Goal: Communication & Community: Answer question/provide support

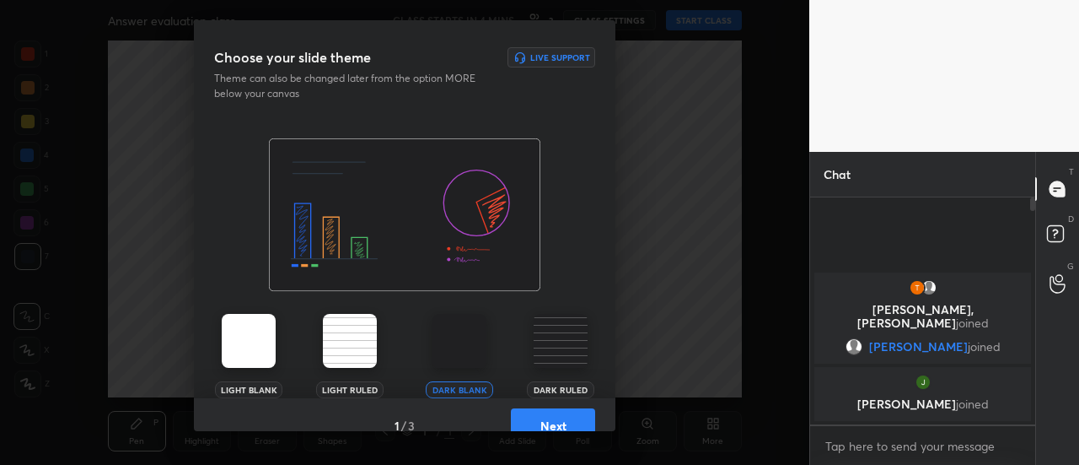
click at [531, 411] on button "Next" at bounding box center [553, 425] width 84 height 34
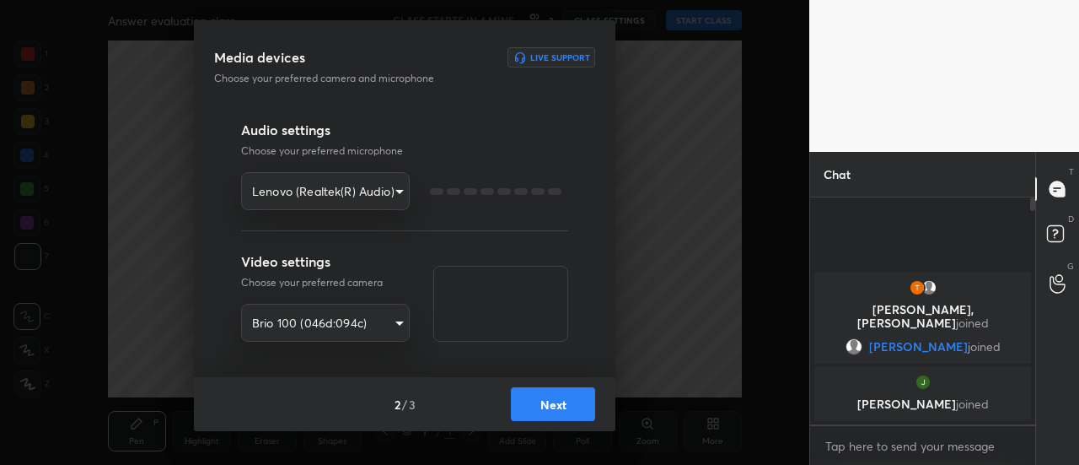
click at [531, 411] on button "Next" at bounding box center [553, 404] width 84 height 34
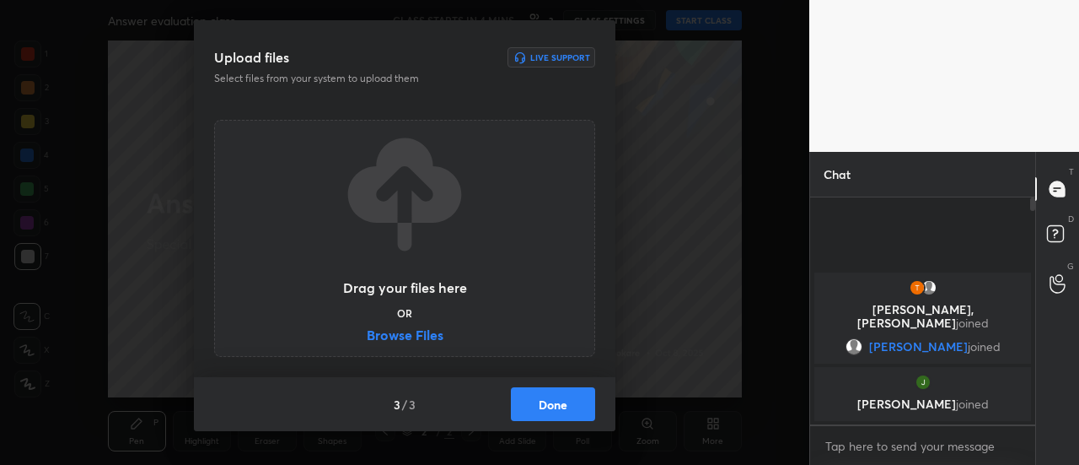
click at [531, 411] on button "Done" at bounding box center [553, 404] width 84 height 34
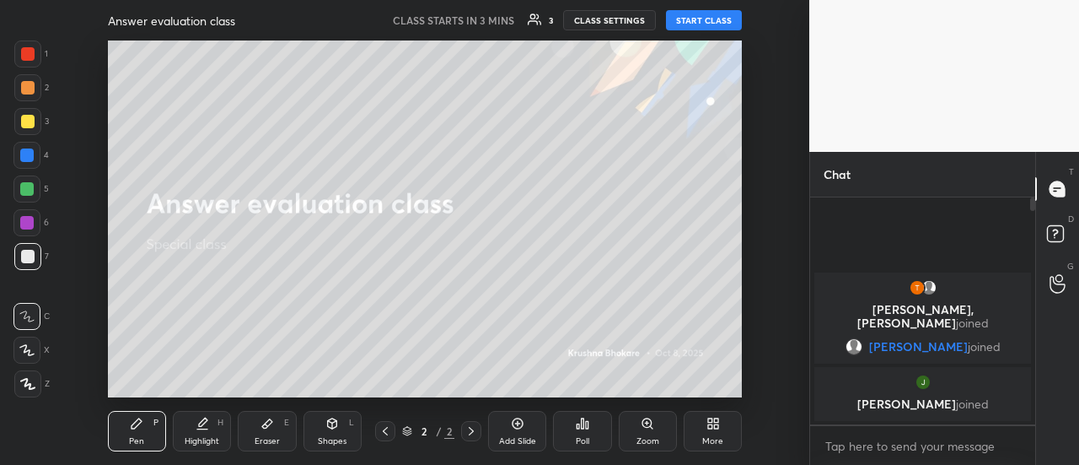
click at [712, 423] on icon at bounding box center [710, 420] width 4 height 4
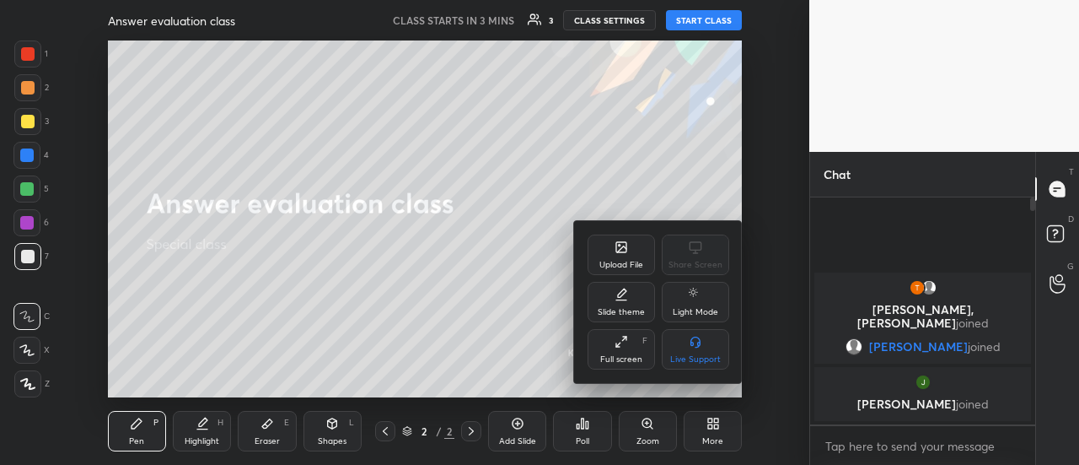
click at [568, 167] on div at bounding box center [539, 232] width 1079 height 465
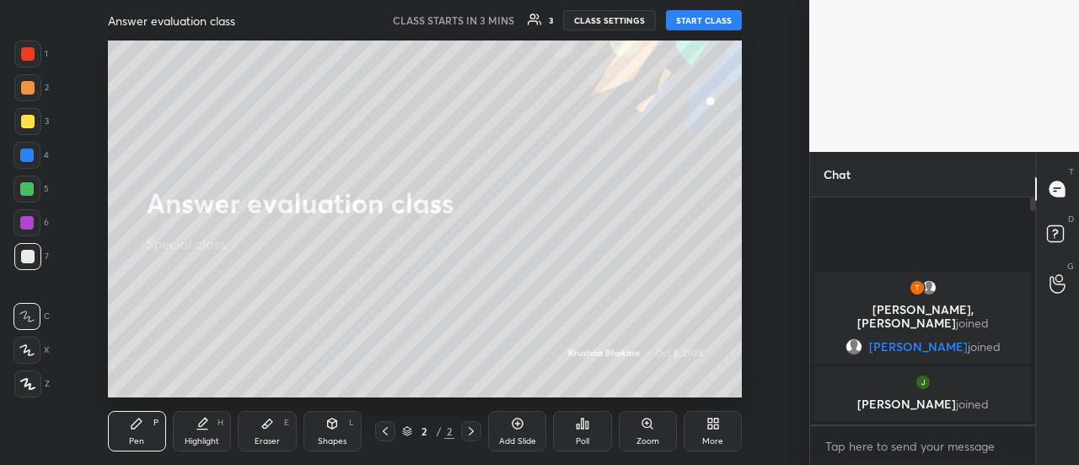
click at [716, 417] on icon at bounding box center [713, 423] width 13 height 13
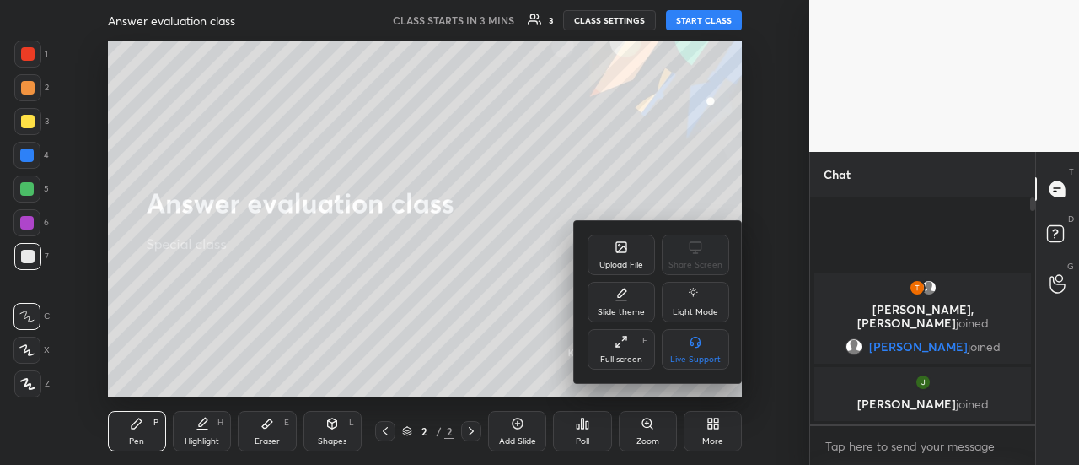
click at [626, 252] on icon at bounding box center [621, 247] width 10 height 10
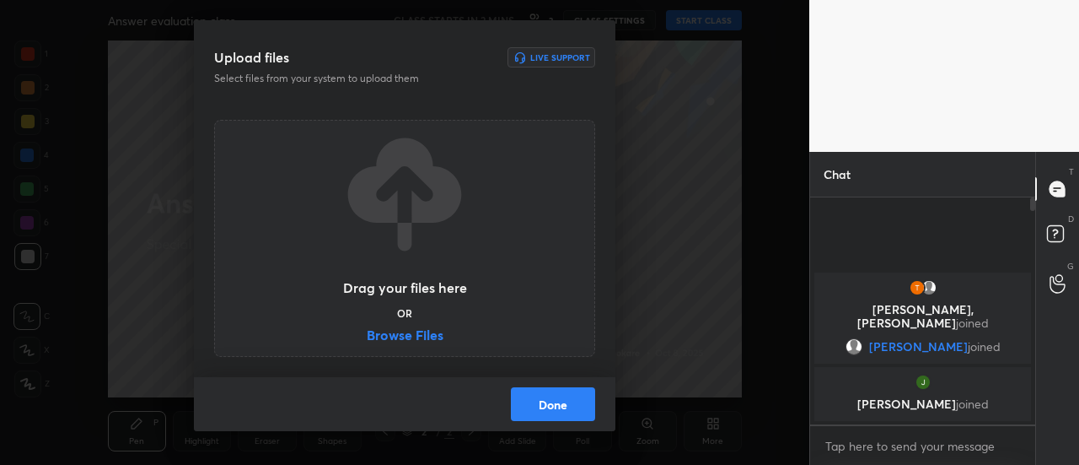
click at [414, 341] on label "Browse Files" at bounding box center [405, 337] width 77 height 18
click at [367, 341] on input "Browse Files" at bounding box center [367, 337] width 0 height 18
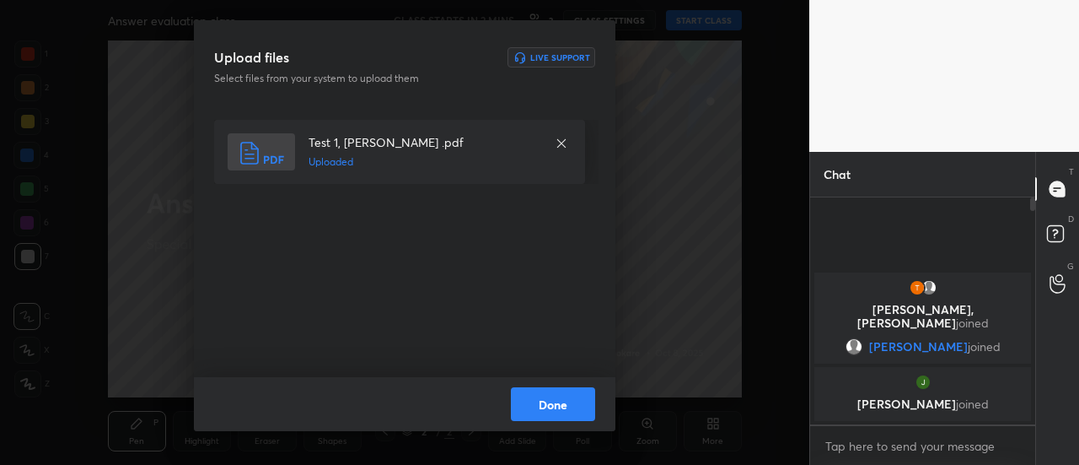
click at [533, 399] on button "Done" at bounding box center [553, 404] width 84 height 34
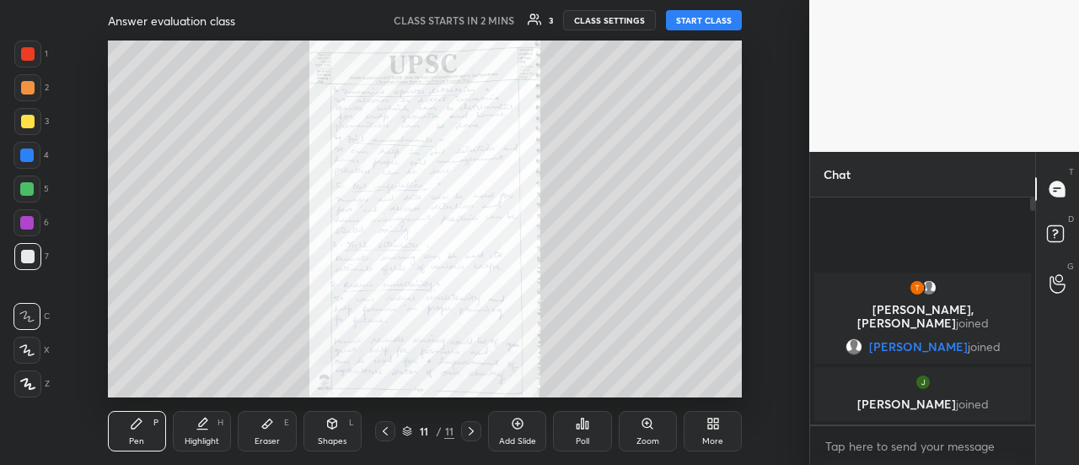
click at [711, 419] on icon at bounding box center [710, 420] width 4 height 4
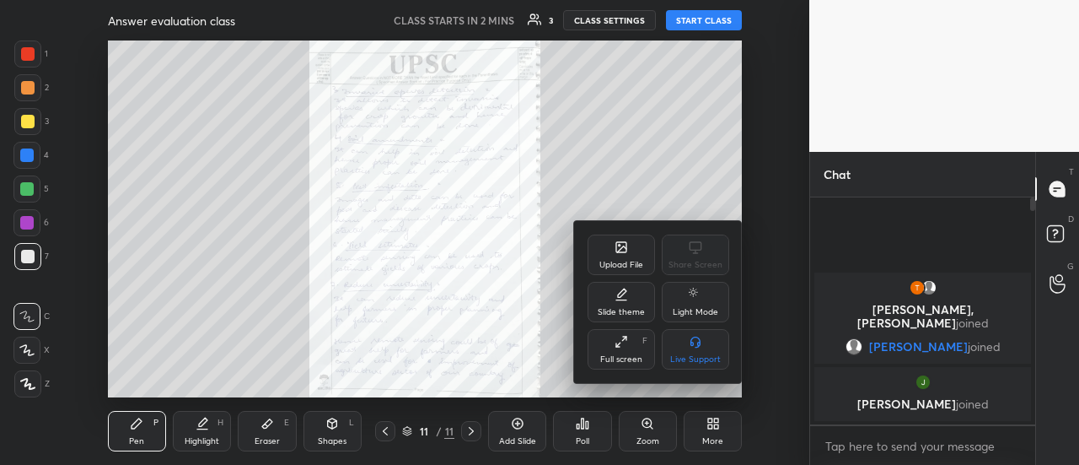
click at [627, 299] on icon at bounding box center [621, 294] width 13 height 13
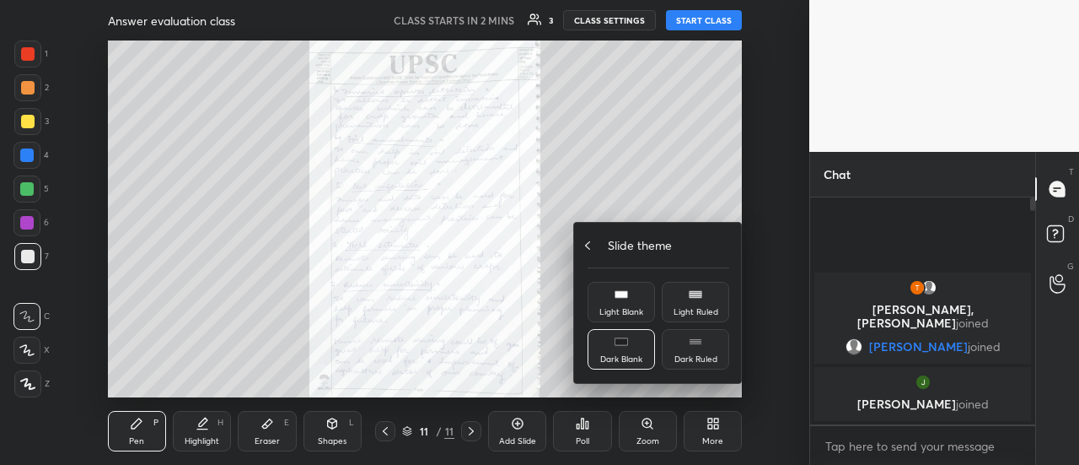
click at [595, 242] on div "Slide theme" at bounding box center [659, 245] width 142 height 18
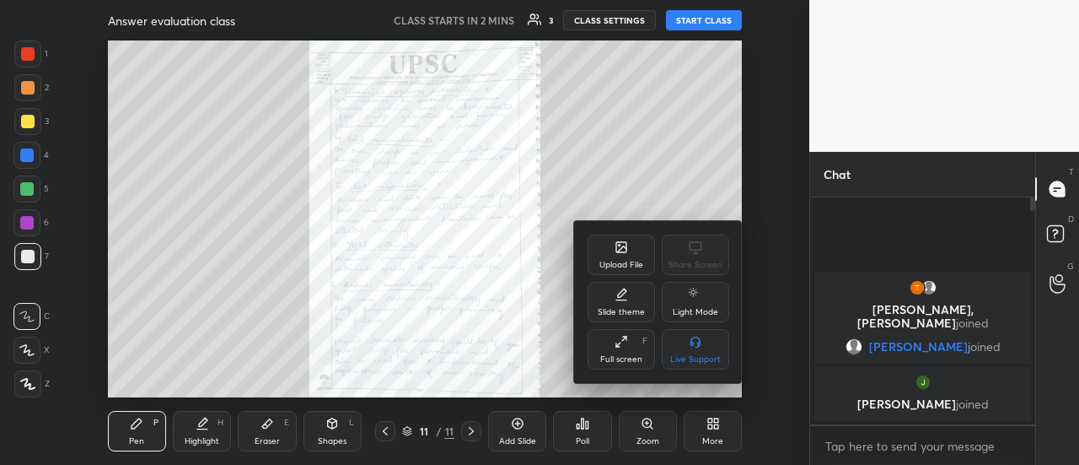
click at [616, 259] on div "Upload File" at bounding box center [621, 254] width 67 height 40
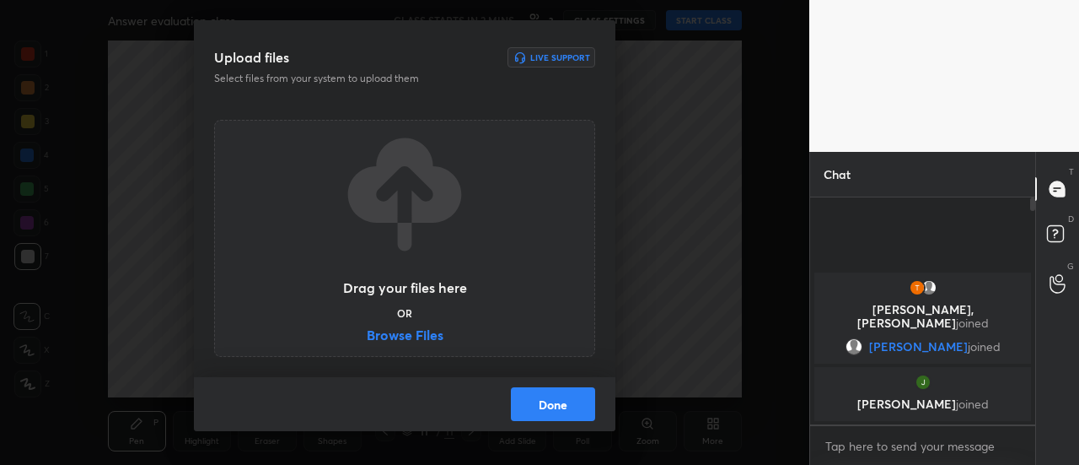
click at [427, 331] on label "Browse Files" at bounding box center [405, 337] width 77 height 18
click at [367, 331] on input "Browse Files" at bounding box center [367, 337] width 0 height 18
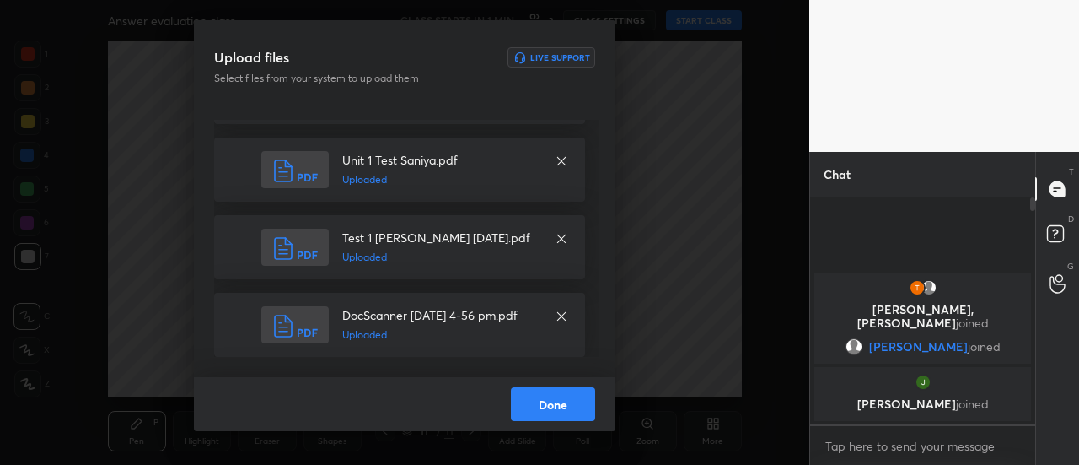
scroll to position [342, 0]
click at [563, 402] on button "Done" at bounding box center [553, 404] width 84 height 34
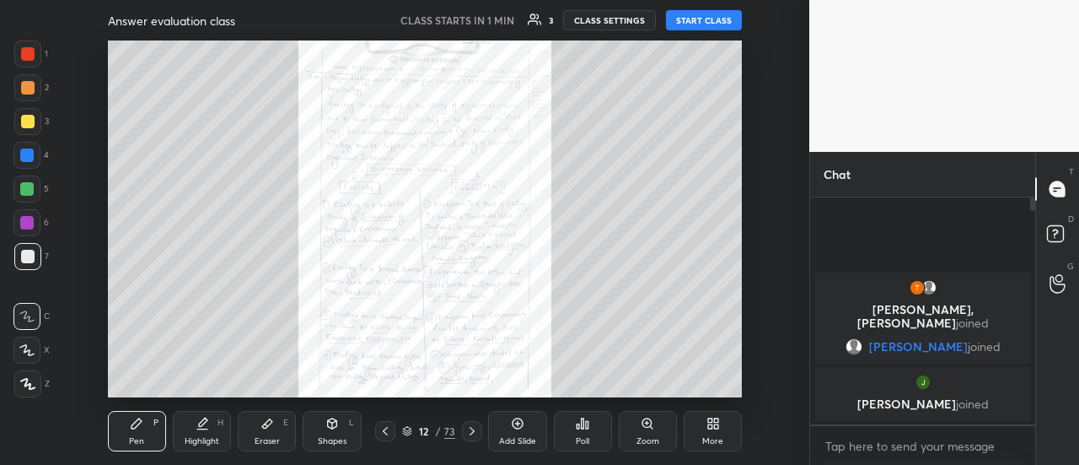
click at [385, 433] on icon at bounding box center [385, 431] width 5 height 8
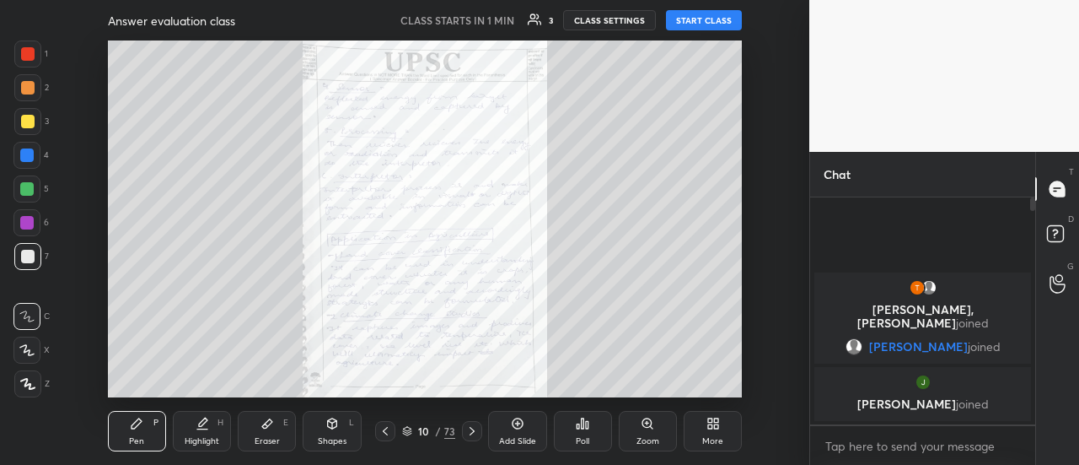
click at [385, 433] on icon at bounding box center [385, 431] width 5 height 8
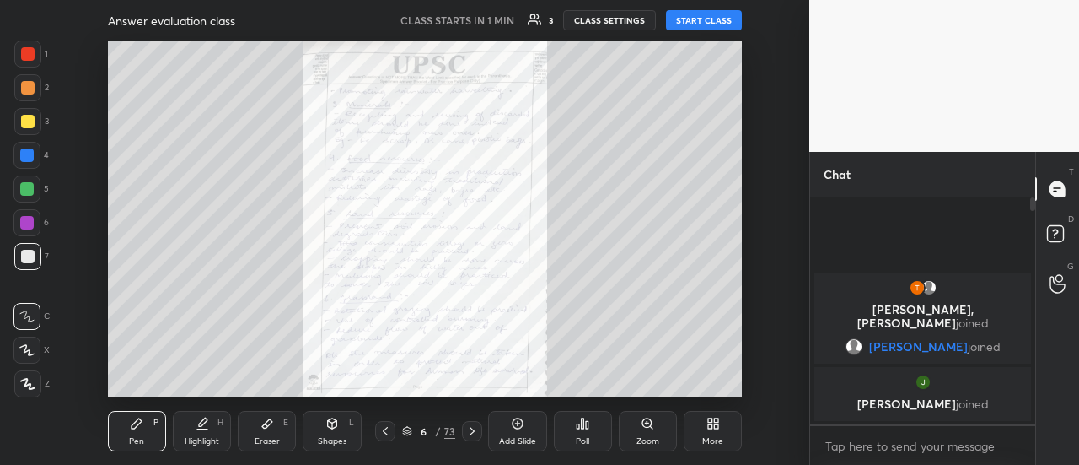
click at [385, 433] on icon at bounding box center [385, 431] width 5 height 8
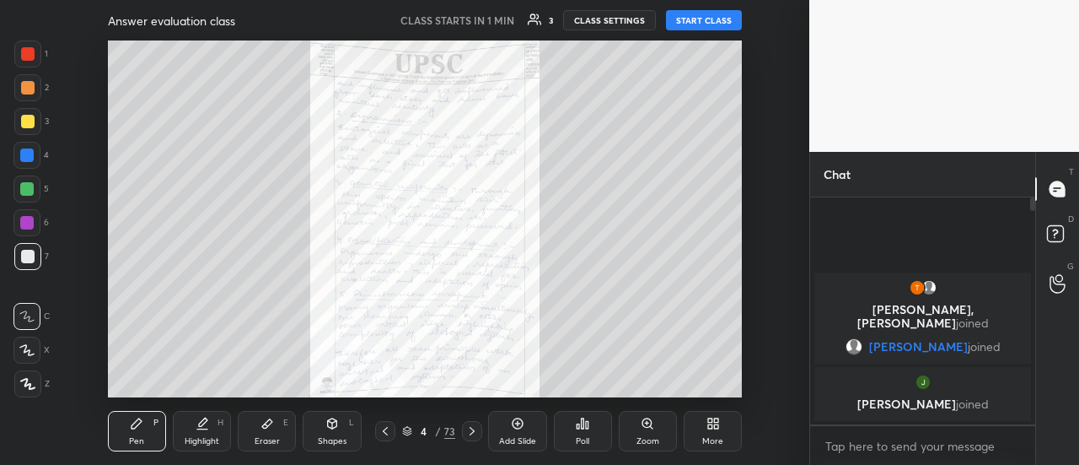
click at [385, 433] on icon at bounding box center [385, 431] width 5 height 8
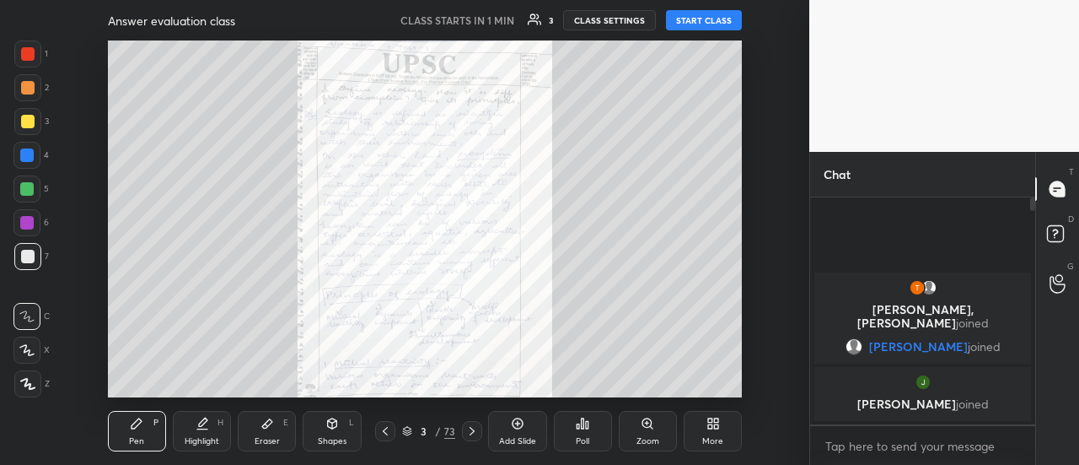
click at [385, 433] on icon at bounding box center [385, 431] width 5 height 8
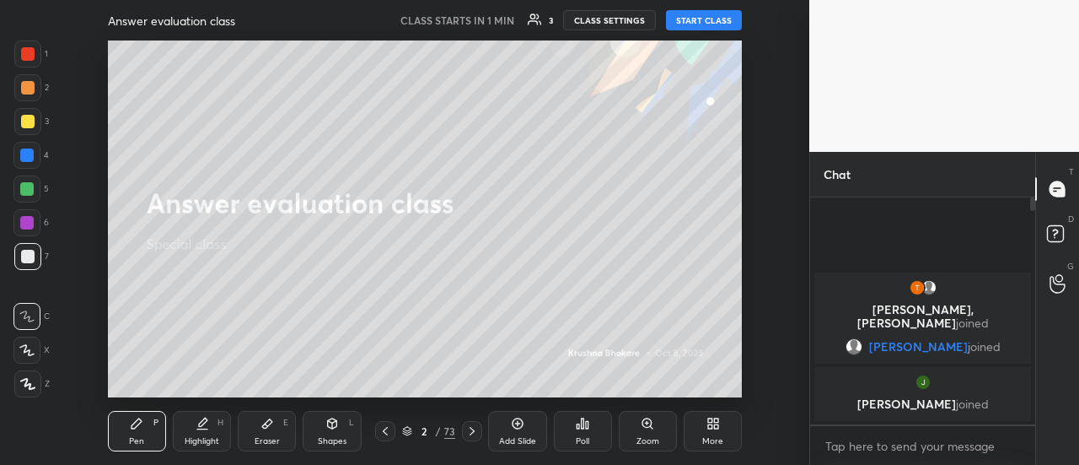
click at [471, 429] on icon at bounding box center [472, 431] width 5 height 8
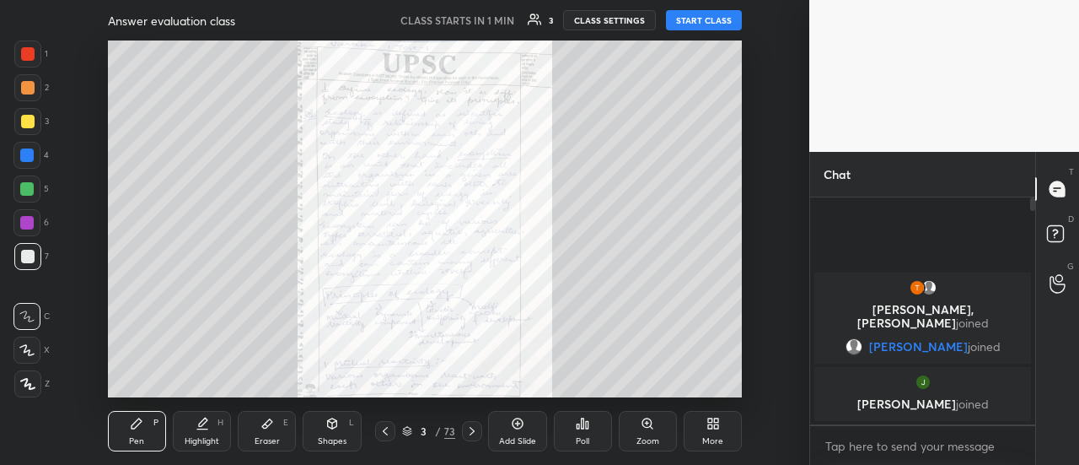
click at [705, 19] on button "START CLASS" at bounding box center [704, 20] width 76 height 20
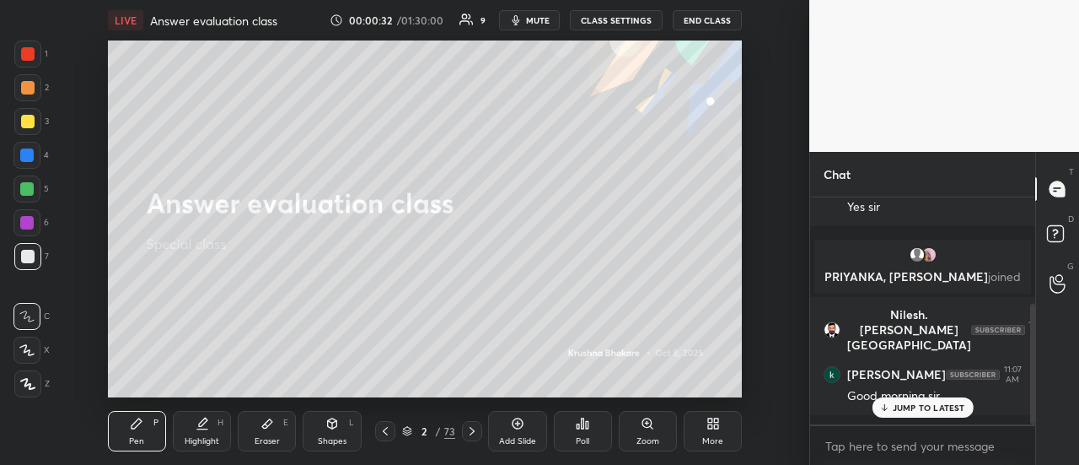
scroll to position [272, 0]
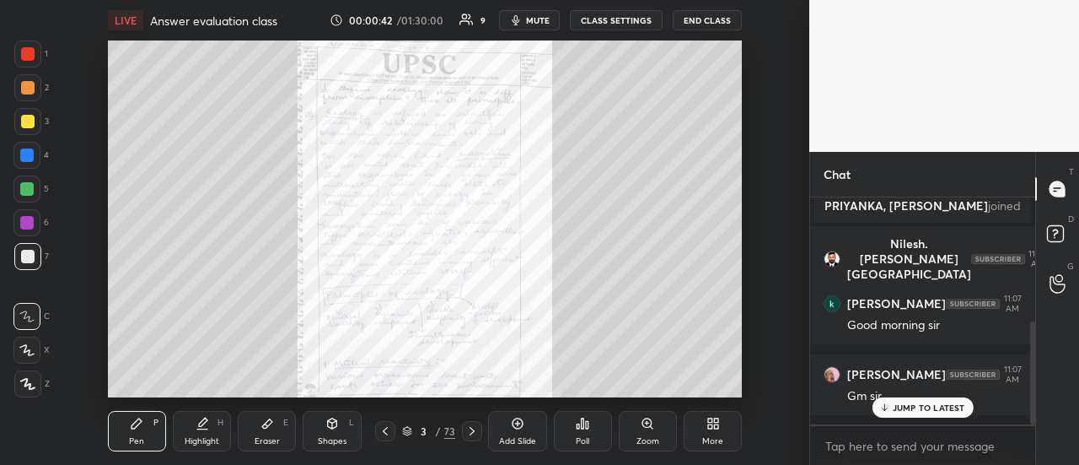
click at [30, 57] on div at bounding box center [27, 53] width 13 height 13
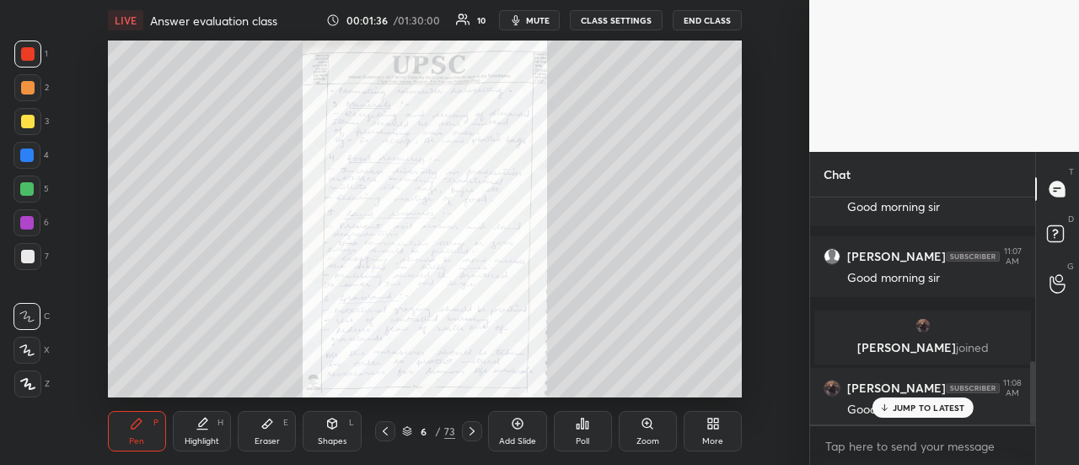
scroll to position [592, 0]
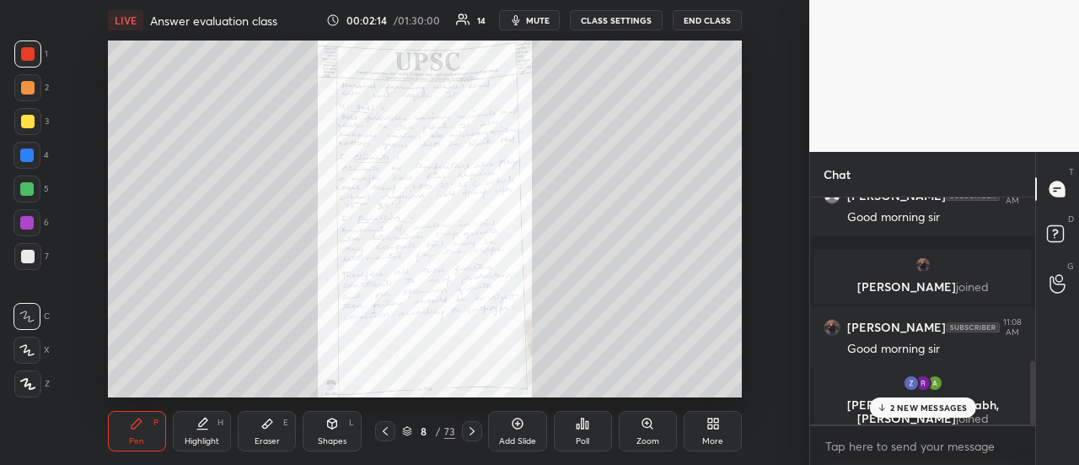
click at [914, 411] on p "2 NEW MESSAGES" at bounding box center [930, 407] width 78 height 10
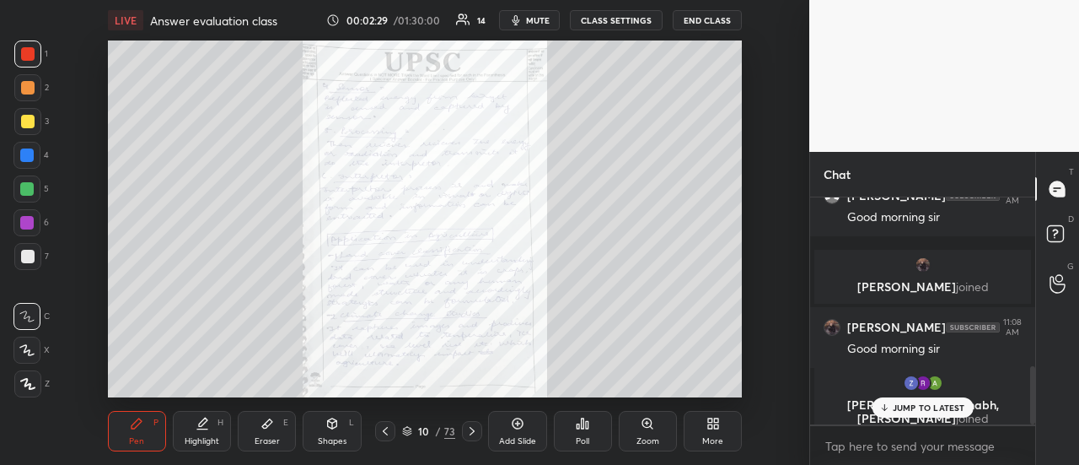
scroll to position [663, 0]
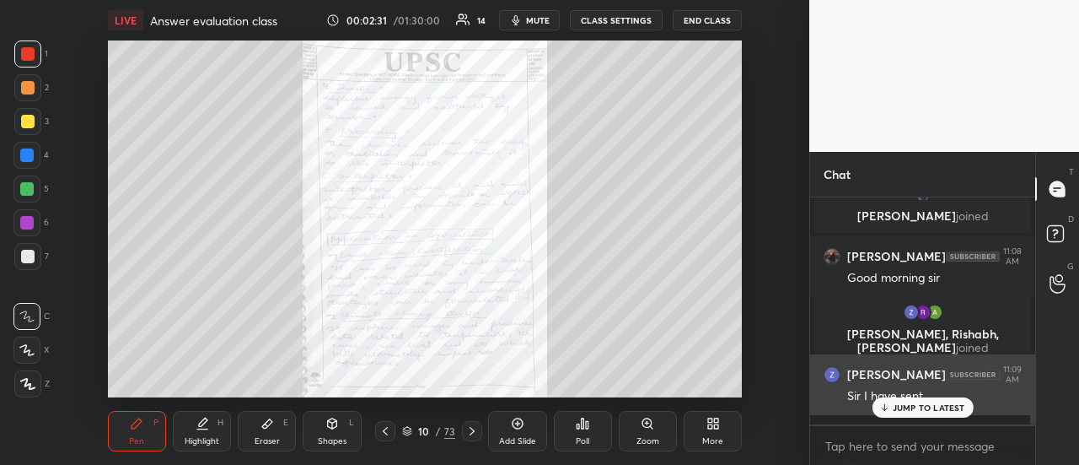
drag, startPoint x: 896, startPoint y: 404, endPoint x: 875, endPoint y: 407, distance: 20.5
click at [895, 404] on p "JUMP TO LATEST" at bounding box center [929, 407] width 73 height 10
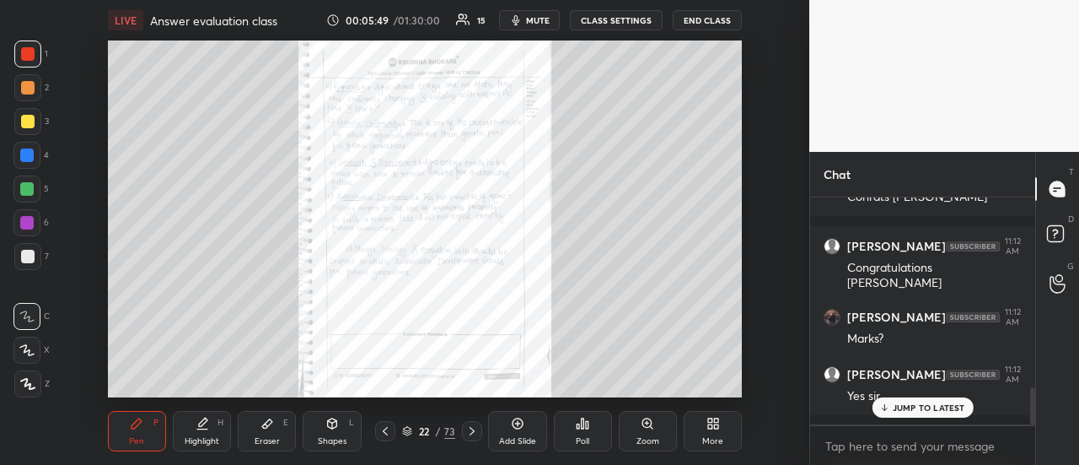
scroll to position [1147, 0]
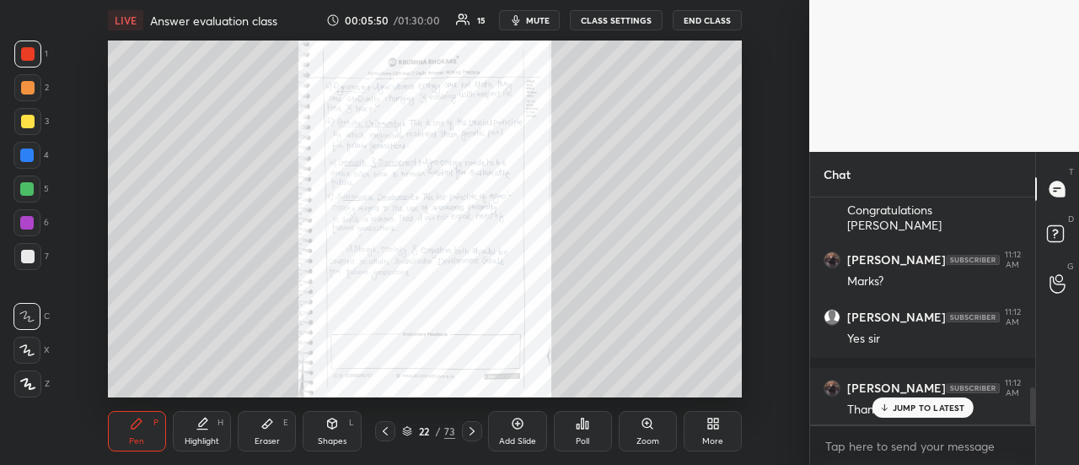
click at [380, 431] on icon at bounding box center [385, 430] width 13 height 13
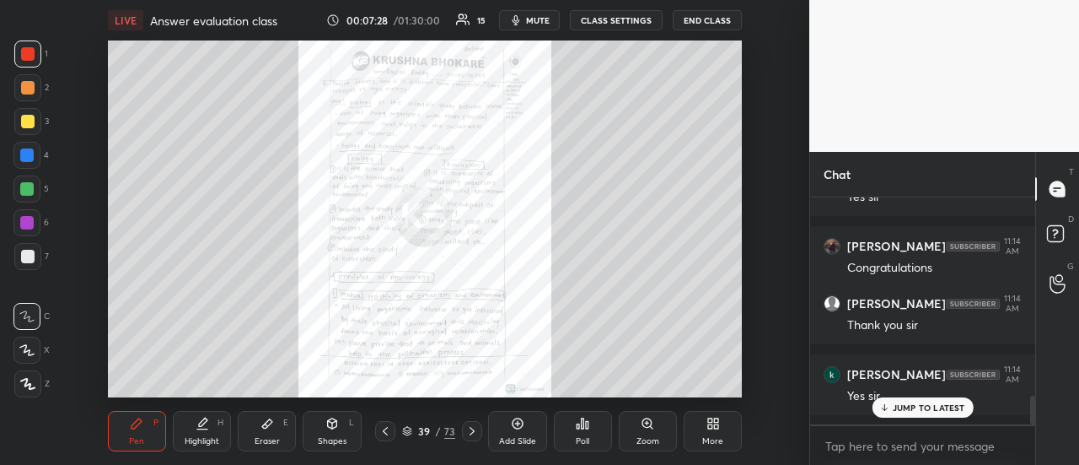
scroll to position [1629, 0]
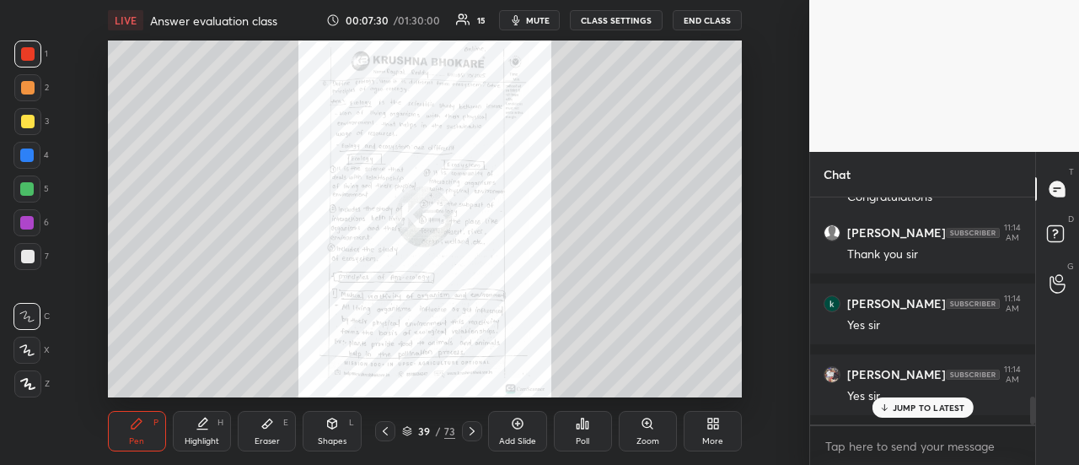
click at [472, 434] on icon at bounding box center [472, 430] width 13 height 13
click at [386, 434] on icon at bounding box center [385, 430] width 13 height 13
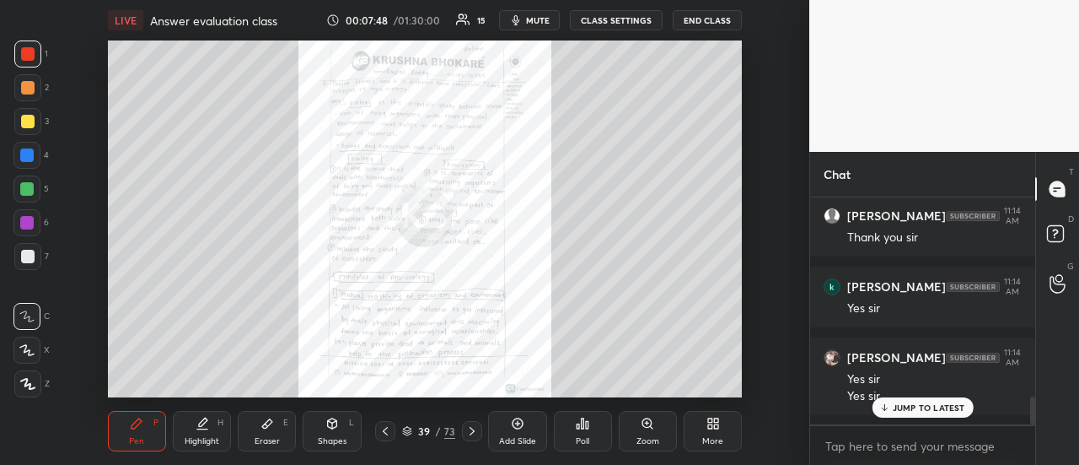
click at [472, 433] on icon at bounding box center [472, 430] width 13 height 13
click at [471, 431] on icon at bounding box center [472, 430] width 13 height 13
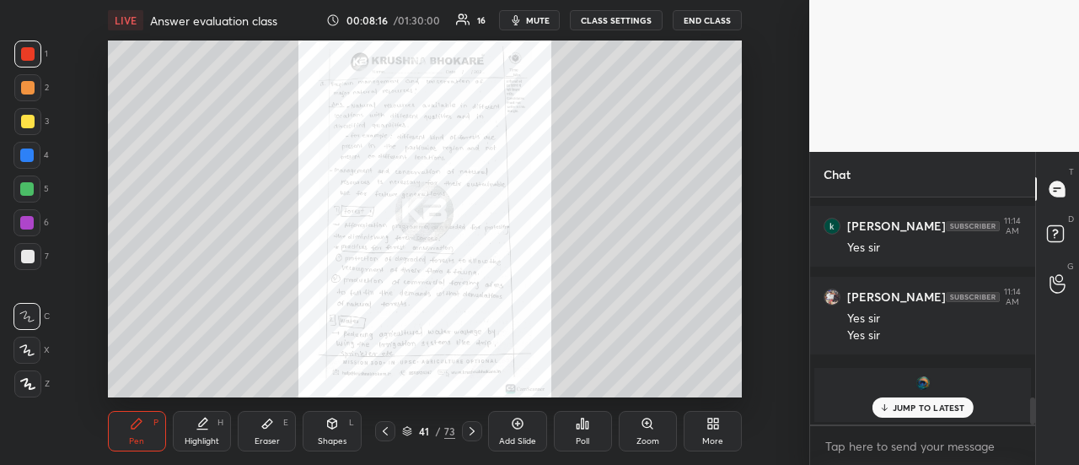
drag, startPoint x: 475, startPoint y: 430, endPoint x: 467, endPoint y: 419, distance: 13.3
click at [475, 428] on icon at bounding box center [472, 430] width 13 height 13
click at [927, 406] on p "JUMP TO LATEST" at bounding box center [929, 407] width 73 height 10
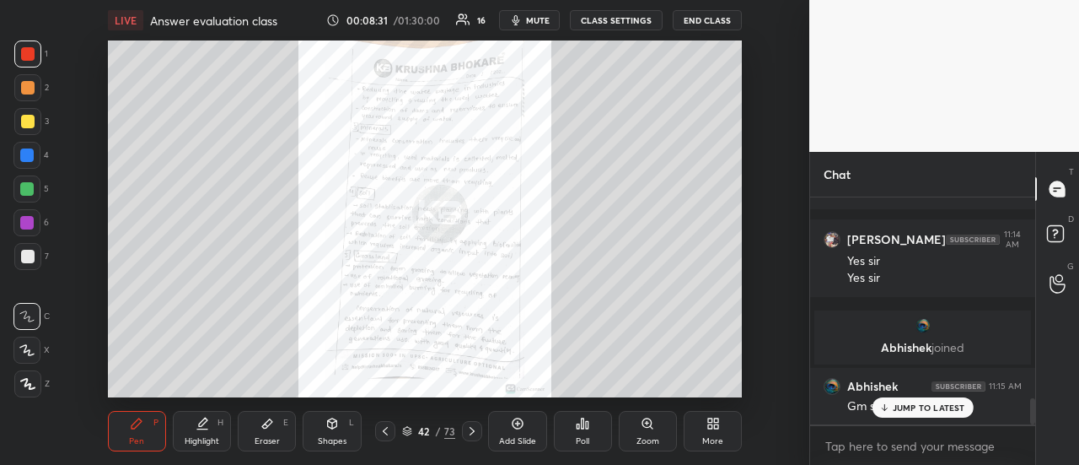
click at [470, 432] on icon at bounding box center [472, 430] width 13 height 13
click at [476, 429] on icon at bounding box center [472, 430] width 13 height 13
click at [387, 426] on icon at bounding box center [385, 430] width 13 height 13
click at [465, 423] on div at bounding box center [472, 431] width 20 height 20
click at [466, 422] on div at bounding box center [472, 431] width 20 height 20
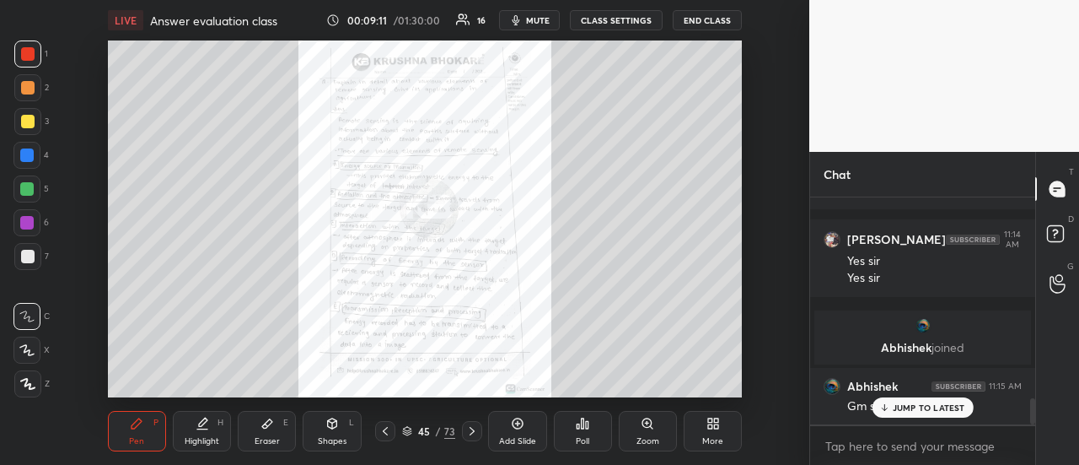
click at [471, 431] on icon at bounding box center [472, 430] width 13 height 13
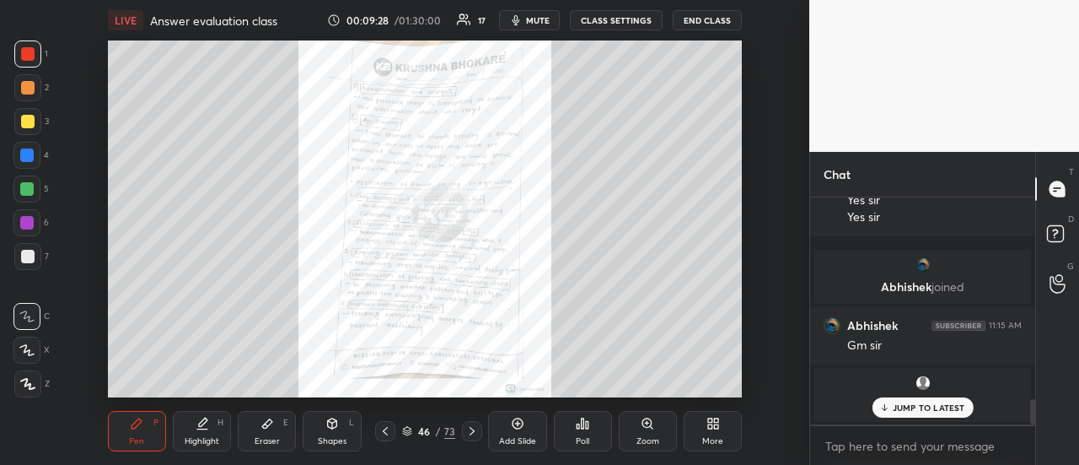
drag, startPoint x: 897, startPoint y: 411, endPoint x: 874, endPoint y: 410, distance: 23.6
click at [897, 409] on p "JUMP TO LATEST" at bounding box center [929, 407] width 73 height 10
click at [470, 428] on icon at bounding box center [472, 430] width 13 height 13
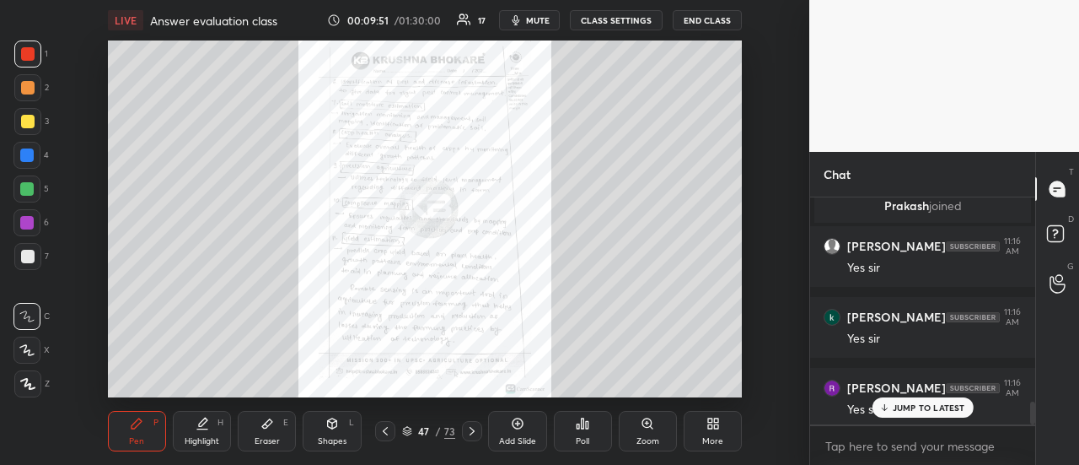
scroll to position [2152, 0]
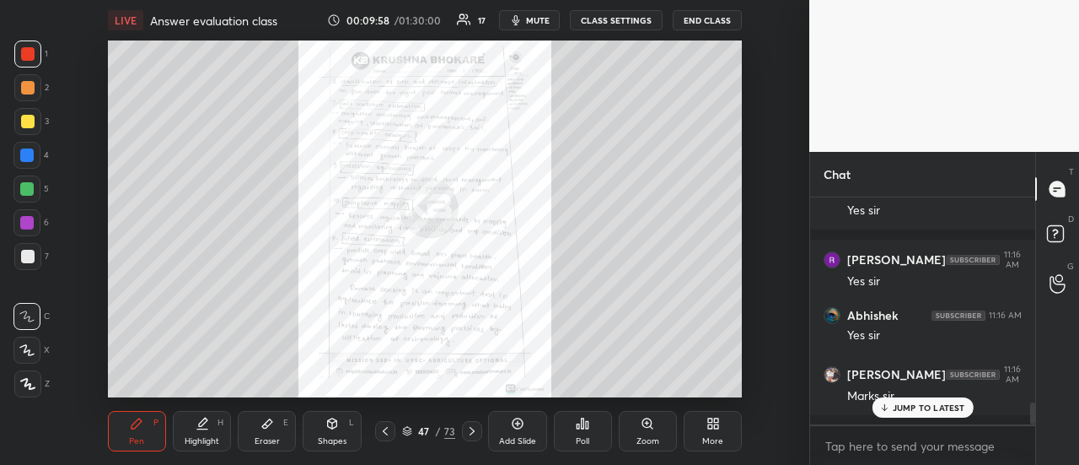
click at [468, 423] on div at bounding box center [472, 431] width 20 height 20
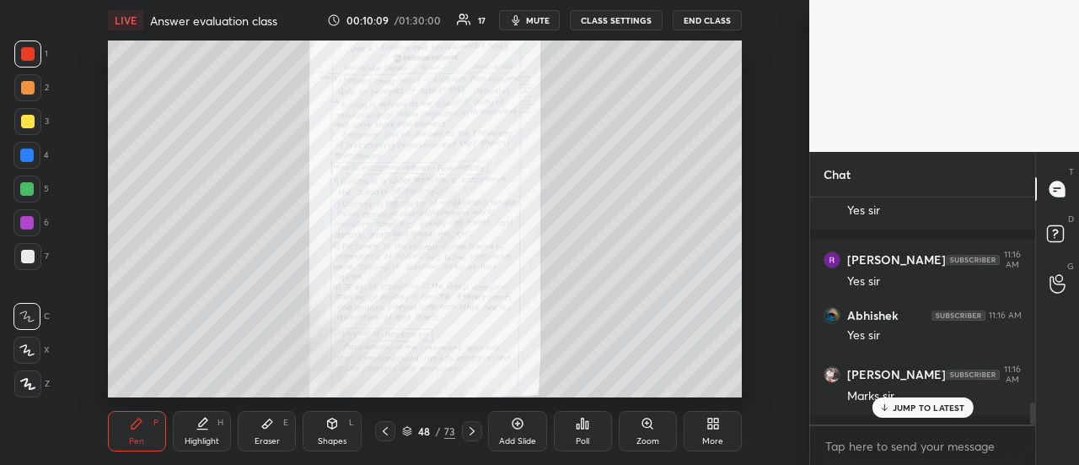
click at [462, 433] on div at bounding box center [472, 431] width 20 height 20
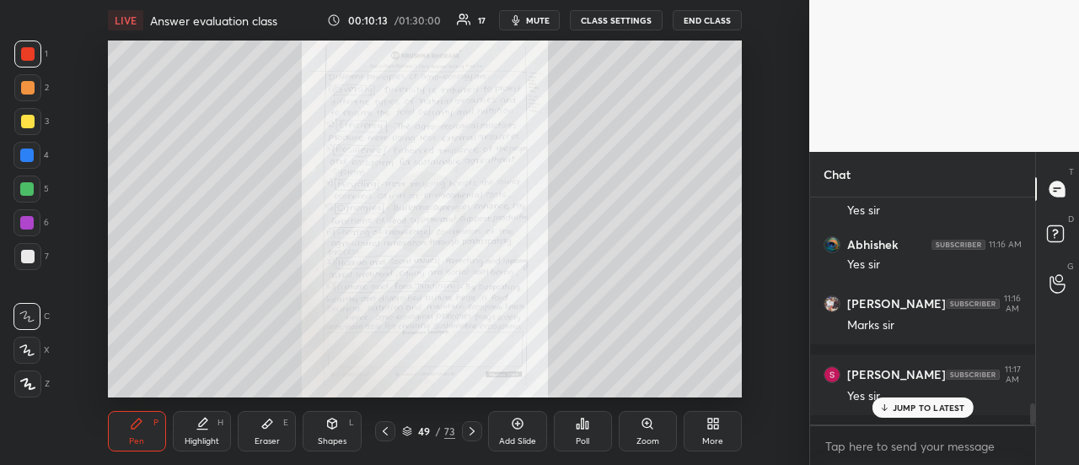
scroll to position [2294, 0]
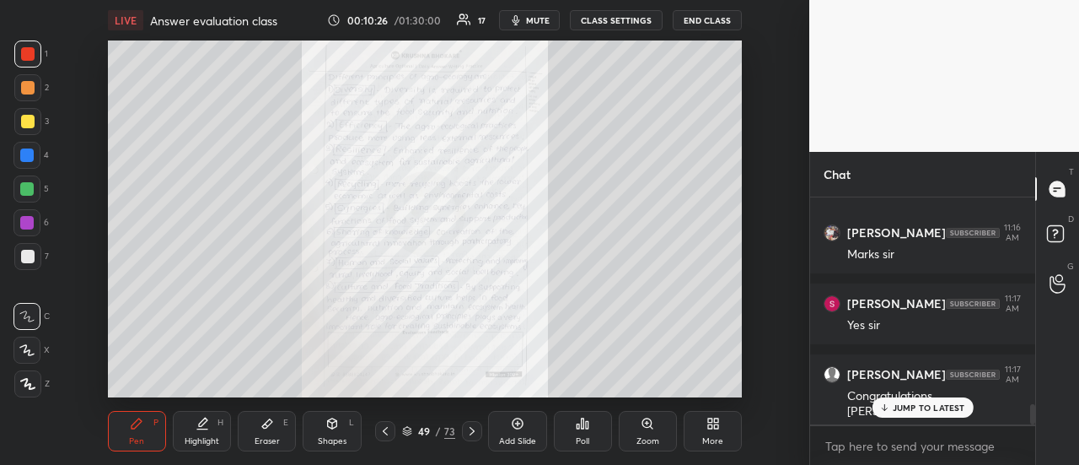
click at [476, 423] on div at bounding box center [472, 431] width 20 height 20
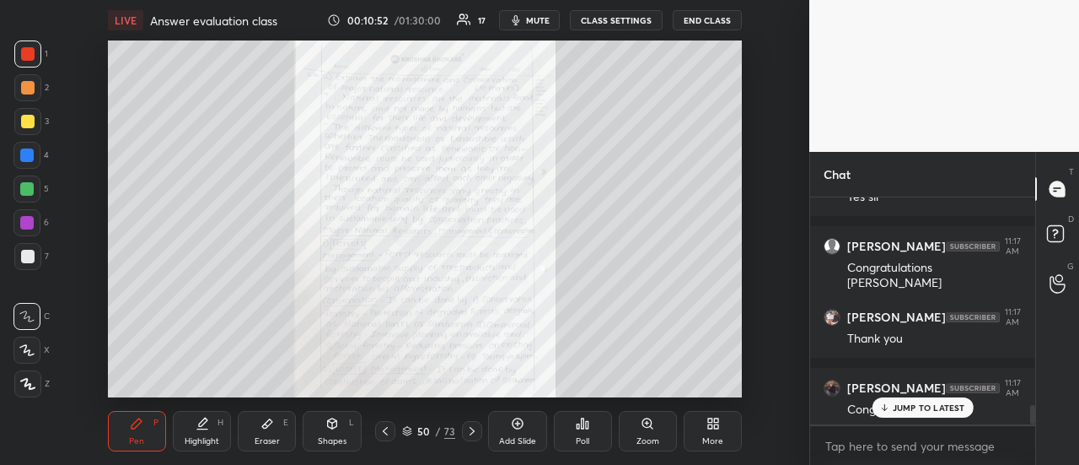
scroll to position [2493, 0]
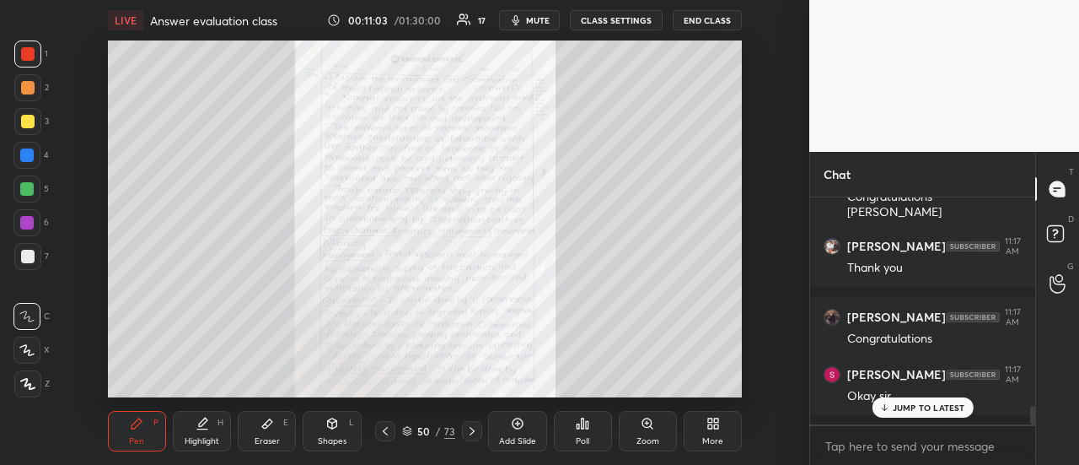
click at [471, 428] on icon at bounding box center [472, 430] width 13 height 13
click at [476, 433] on icon at bounding box center [472, 430] width 13 height 13
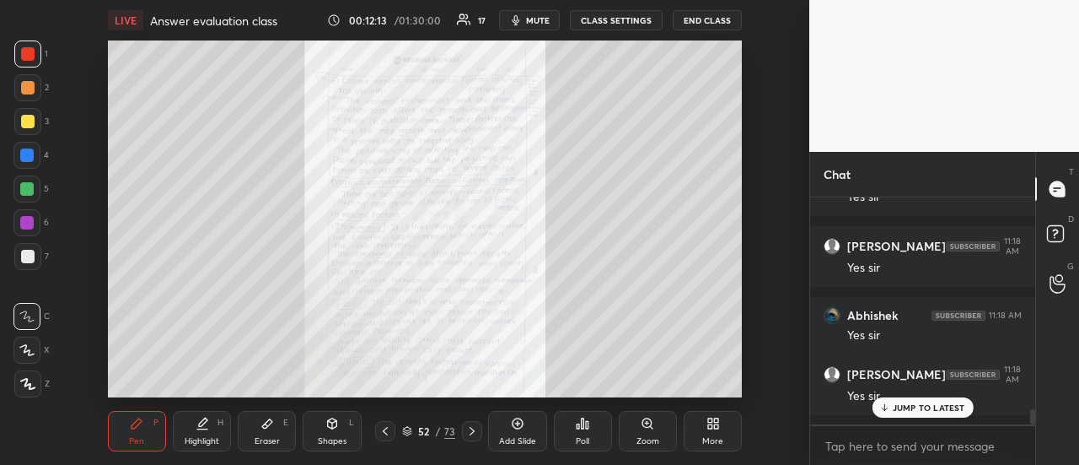
scroll to position [3174, 0]
click at [470, 433] on icon at bounding box center [472, 430] width 13 height 13
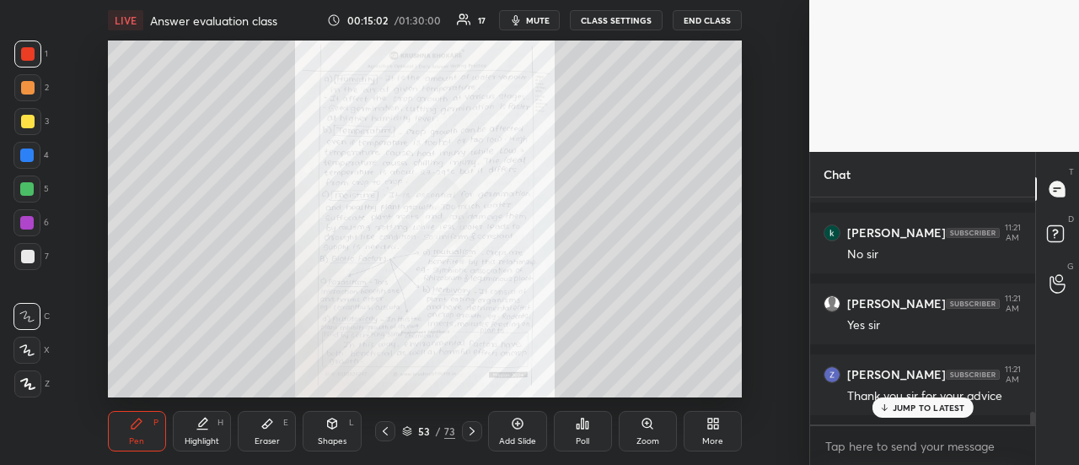
scroll to position [5, 5]
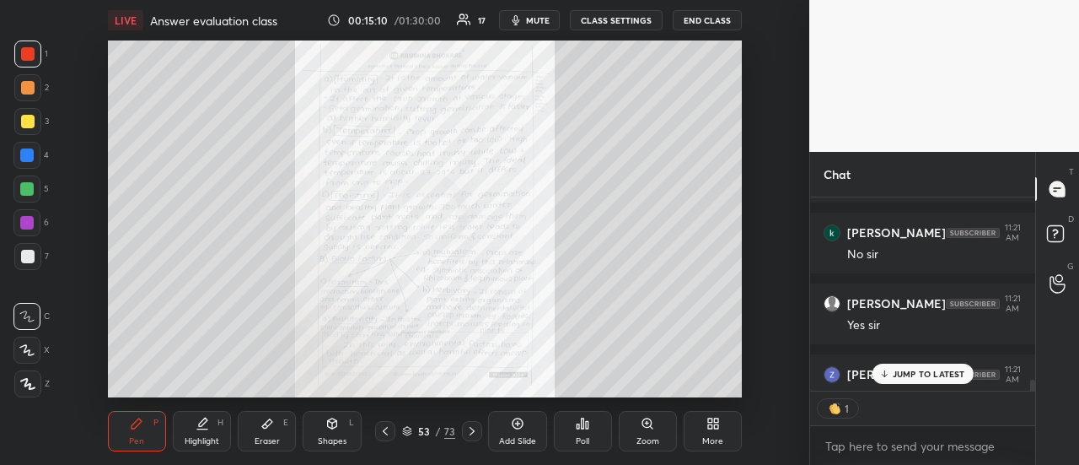
drag, startPoint x: 901, startPoint y: 372, endPoint x: 886, endPoint y: 374, distance: 14.4
click at [899, 374] on p "JUMP TO LATEST" at bounding box center [929, 374] width 73 height 10
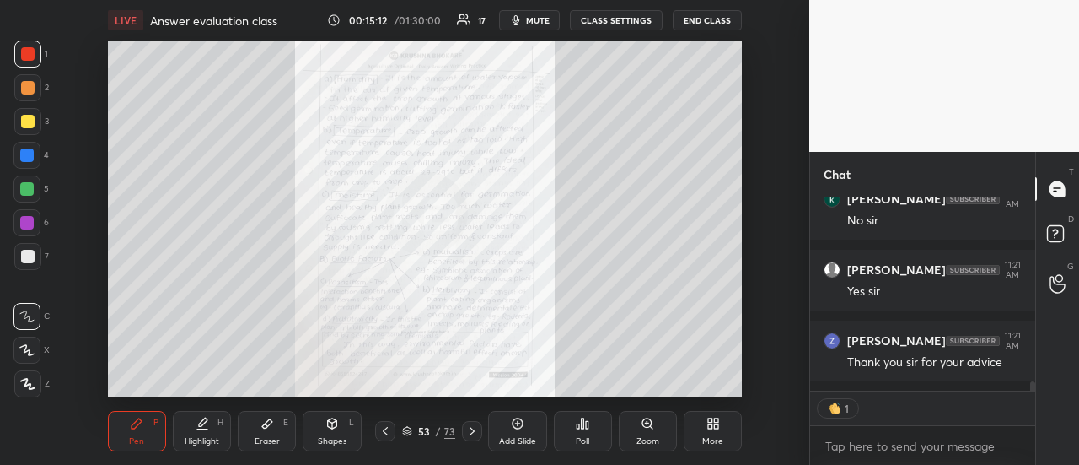
scroll to position [3785, 0]
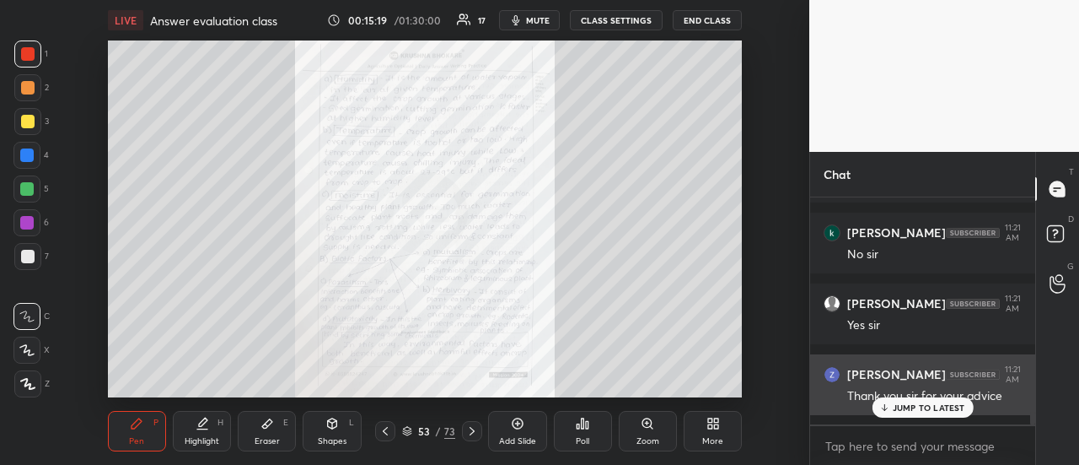
drag, startPoint x: 889, startPoint y: 404, endPoint x: 840, endPoint y: 399, distance: 49.2
click at [887, 405] on icon at bounding box center [884, 407] width 11 height 10
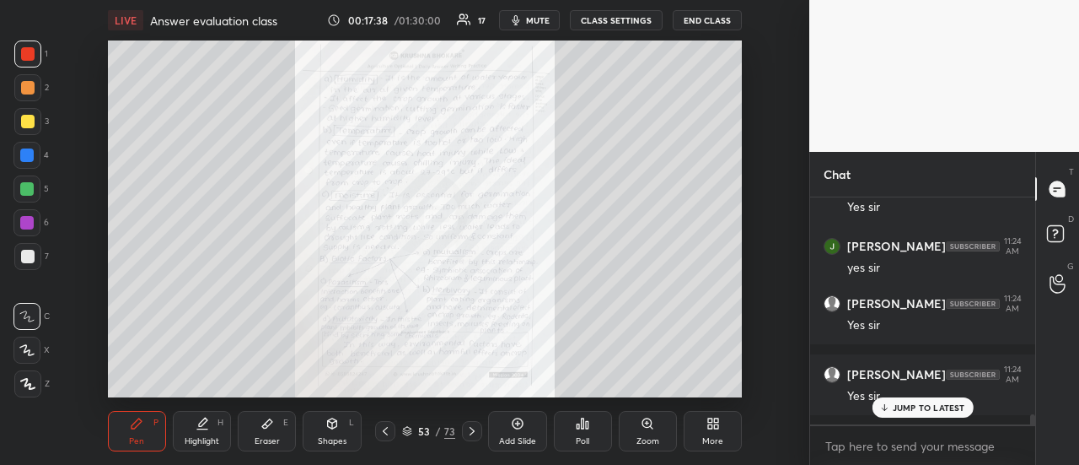
scroll to position [4780, 0]
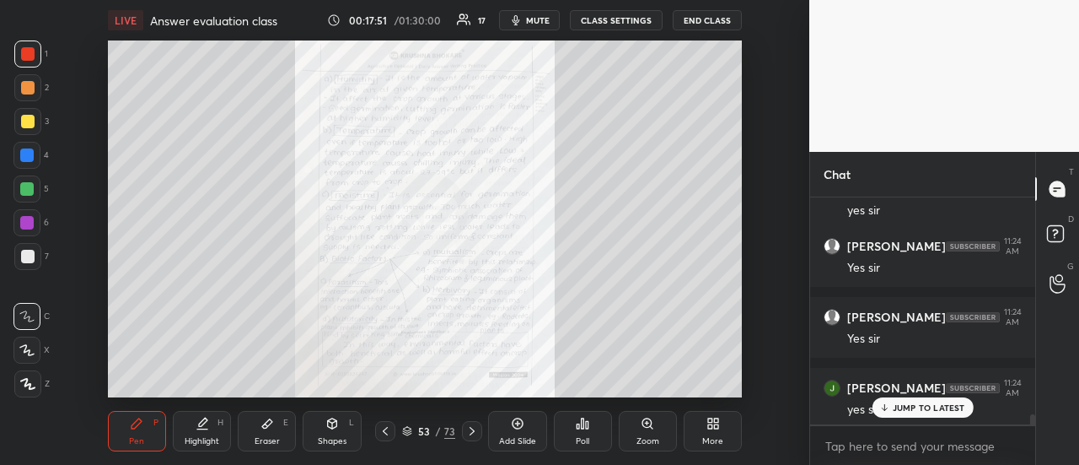
click at [474, 429] on icon at bounding box center [472, 430] width 13 height 13
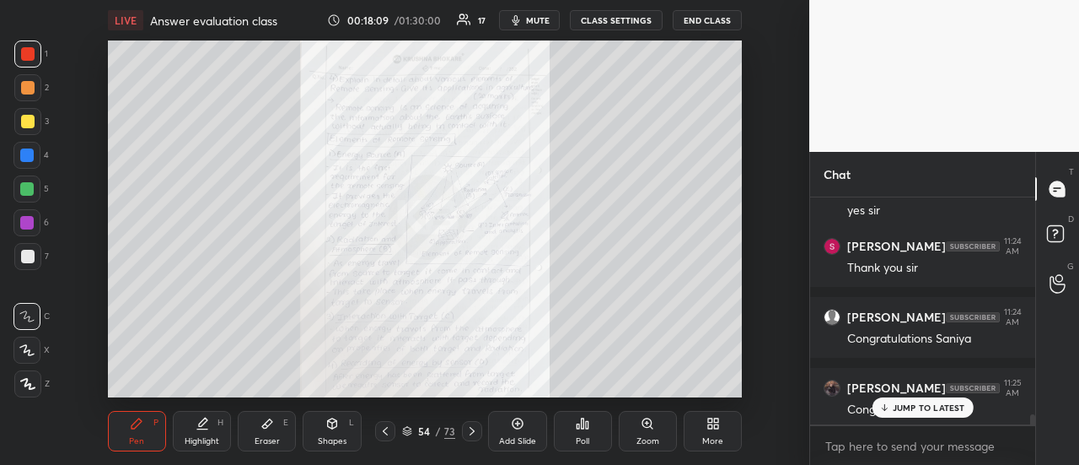
scroll to position [5037, 0]
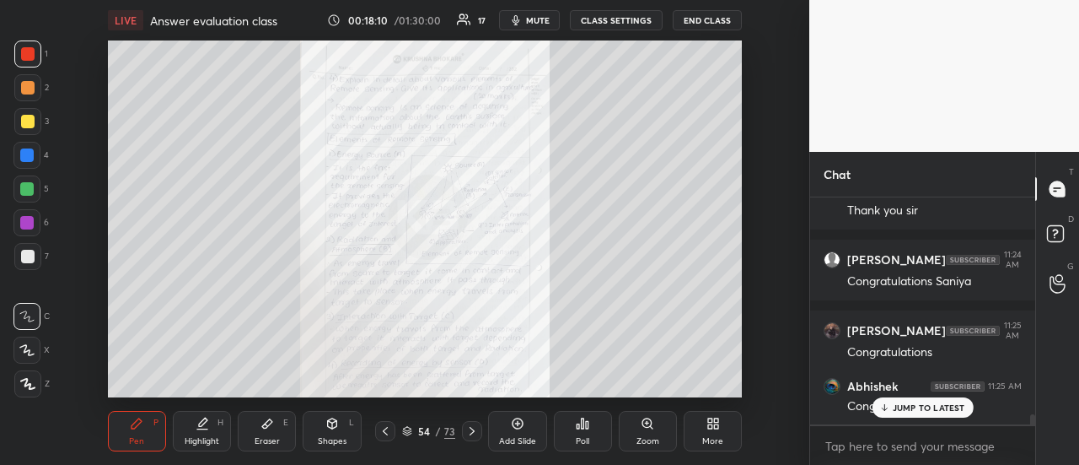
click at [471, 438] on icon at bounding box center [472, 430] width 13 height 13
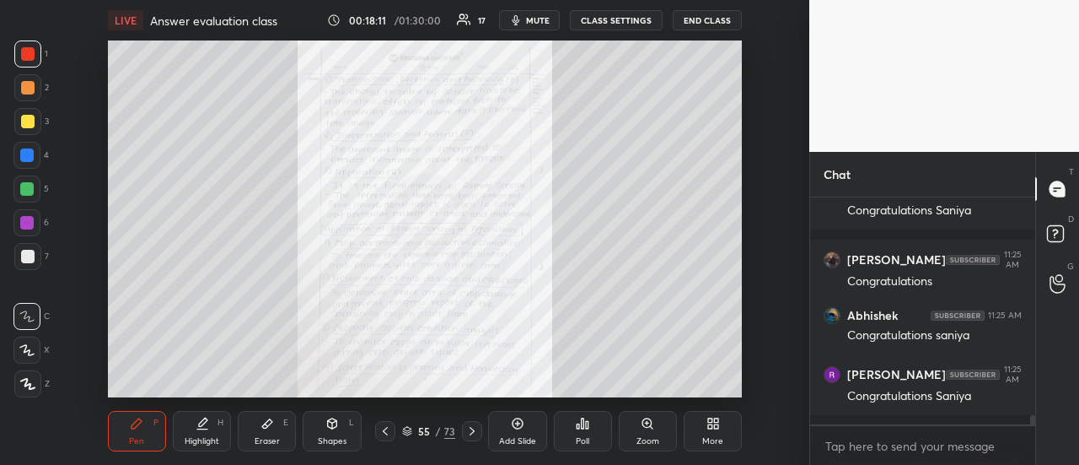
scroll to position [5178, 0]
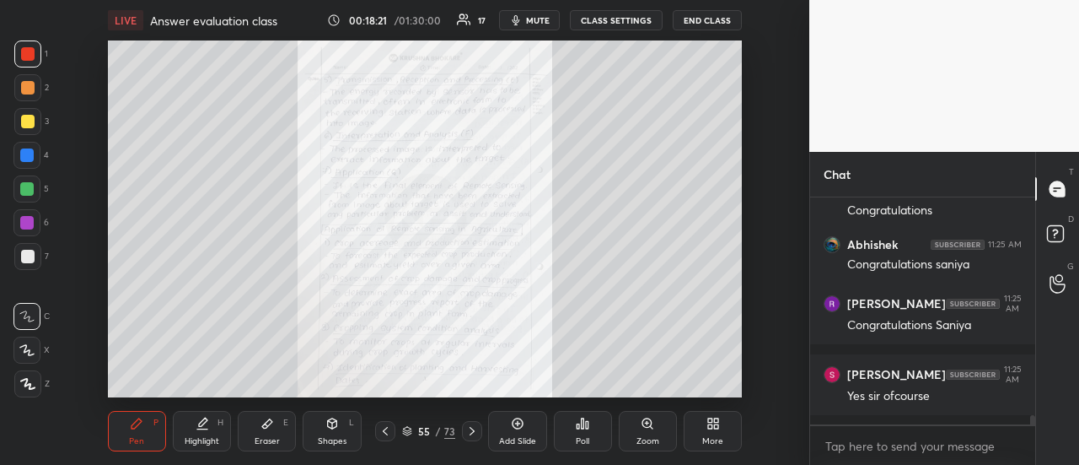
click at [469, 435] on icon at bounding box center [472, 430] width 13 height 13
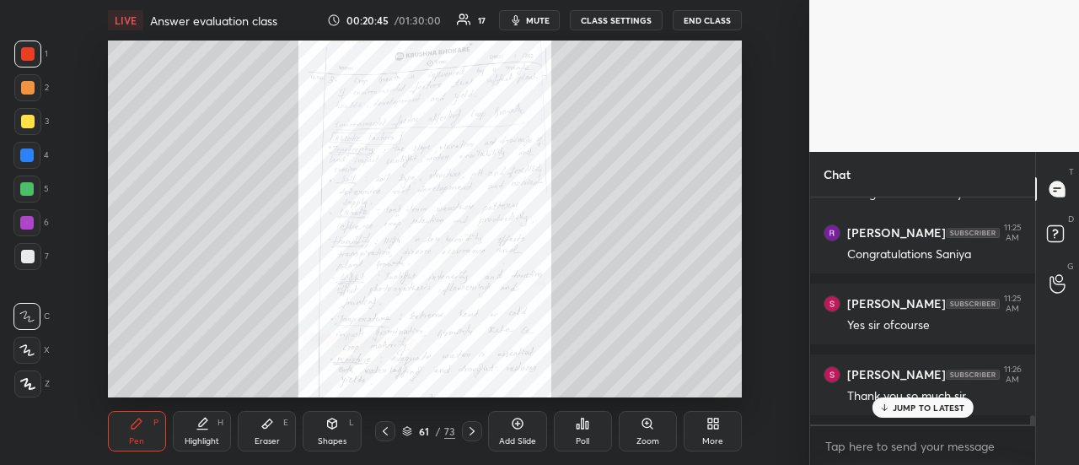
scroll to position [5320, 0]
click at [472, 433] on icon at bounding box center [472, 431] width 5 height 8
click at [383, 439] on div at bounding box center [385, 431] width 20 height 20
click at [475, 431] on icon at bounding box center [472, 430] width 13 height 13
click at [469, 428] on icon at bounding box center [472, 430] width 13 height 13
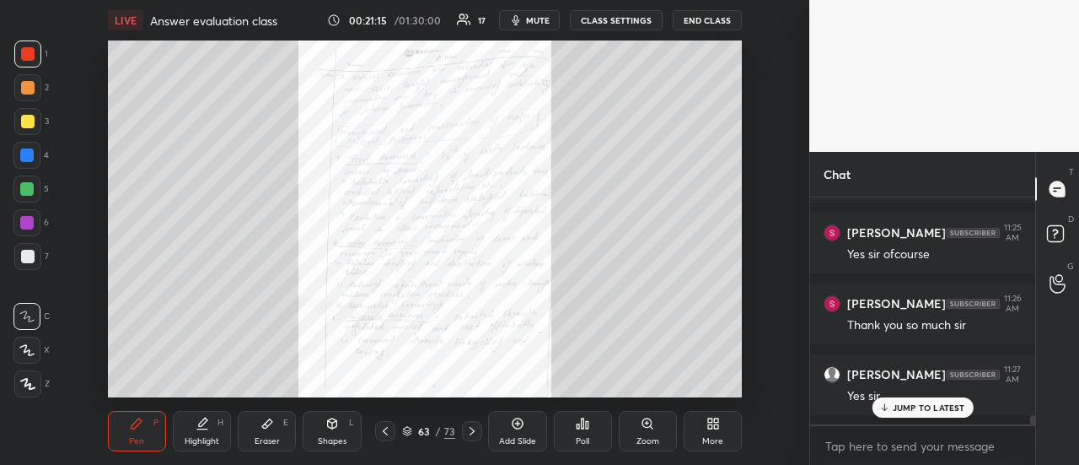
drag, startPoint x: 474, startPoint y: 433, endPoint x: 472, endPoint y: 406, distance: 27.0
click at [473, 432] on icon at bounding box center [472, 430] width 13 height 13
click at [470, 426] on icon at bounding box center [472, 430] width 13 height 13
click at [471, 434] on icon at bounding box center [472, 430] width 13 height 13
click at [468, 427] on icon at bounding box center [472, 430] width 13 height 13
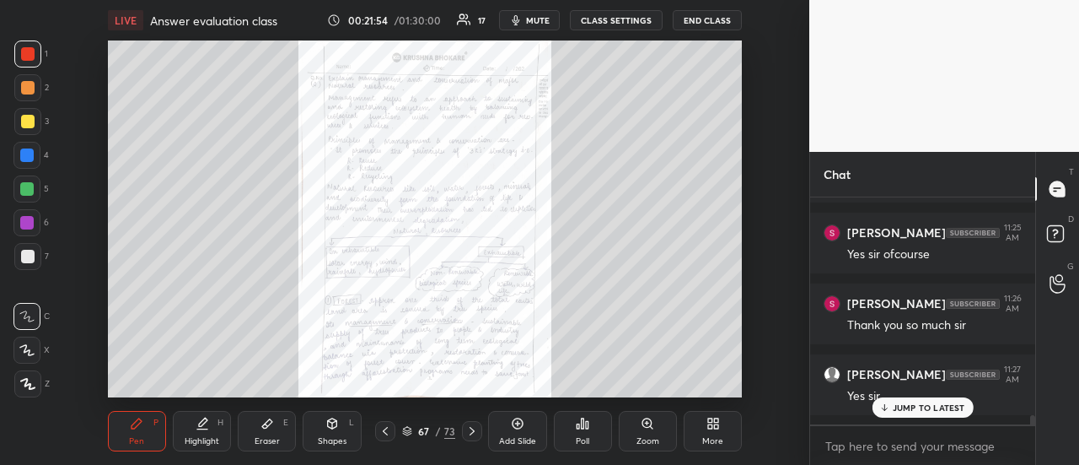
click at [382, 430] on icon at bounding box center [385, 430] width 13 height 13
click at [387, 434] on icon at bounding box center [385, 430] width 13 height 13
click at [387, 433] on icon at bounding box center [385, 430] width 13 height 13
click at [471, 435] on icon at bounding box center [472, 430] width 13 height 13
click at [471, 436] on icon at bounding box center [472, 430] width 13 height 13
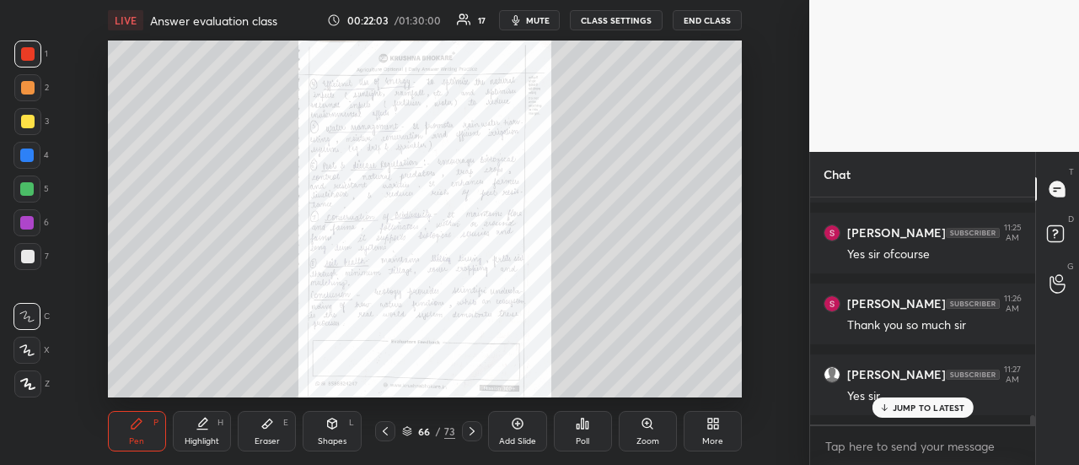
click at [471, 439] on div at bounding box center [472, 431] width 20 height 20
click at [470, 433] on icon at bounding box center [472, 430] width 13 height 13
click at [474, 432] on icon at bounding box center [472, 430] width 13 height 13
click at [471, 428] on icon at bounding box center [472, 430] width 13 height 13
click at [469, 430] on icon at bounding box center [472, 430] width 13 height 13
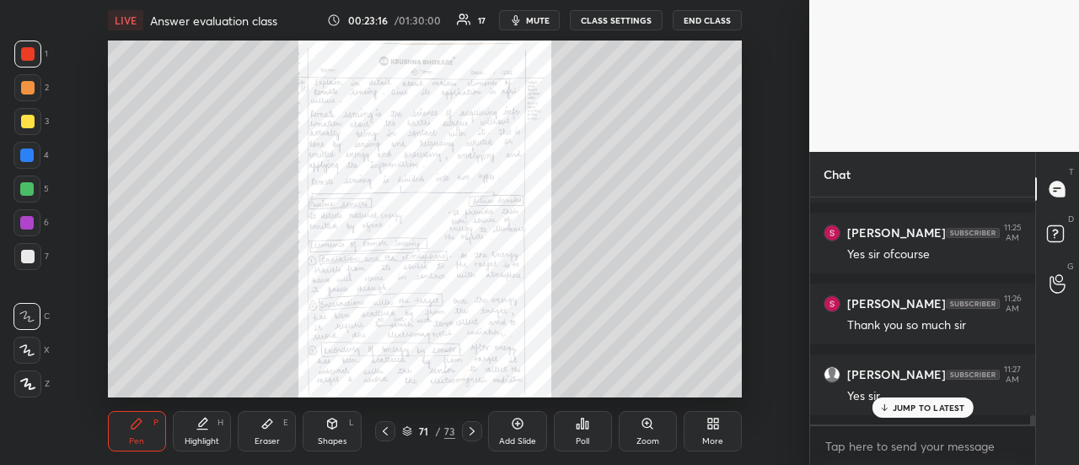
drag, startPoint x: 474, startPoint y: 433, endPoint x: 468, endPoint y: 417, distance: 16.3
click at [474, 433] on icon at bounding box center [472, 430] width 13 height 13
drag, startPoint x: 472, startPoint y: 431, endPoint x: 457, endPoint y: 397, distance: 37.0
click at [470, 430] on icon at bounding box center [472, 430] width 13 height 13
click at [466, 431] on icon at bounding box center [472, 430] width 13 height 13
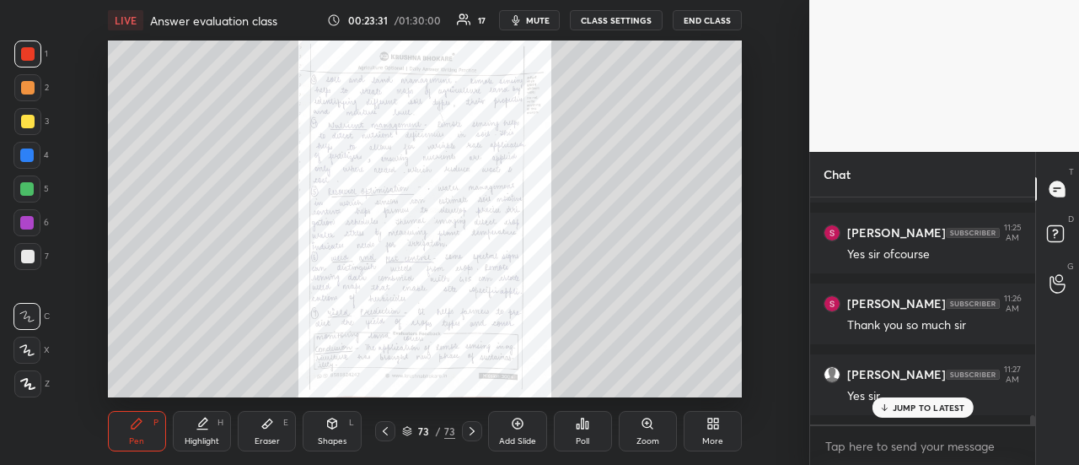
click at [466, 427] on icon at bounding box center [472, 430] width 13 height 13
click at [470, 432] on icon at bounding box center [472, 430] width 13 height 13
click at [892, 411] on div "JUMP TO LATEST" at bounding box center [922, 407] width 101 height 20
click at [717, 420] on icon at bounding box center [716, 420] width 4 height 4
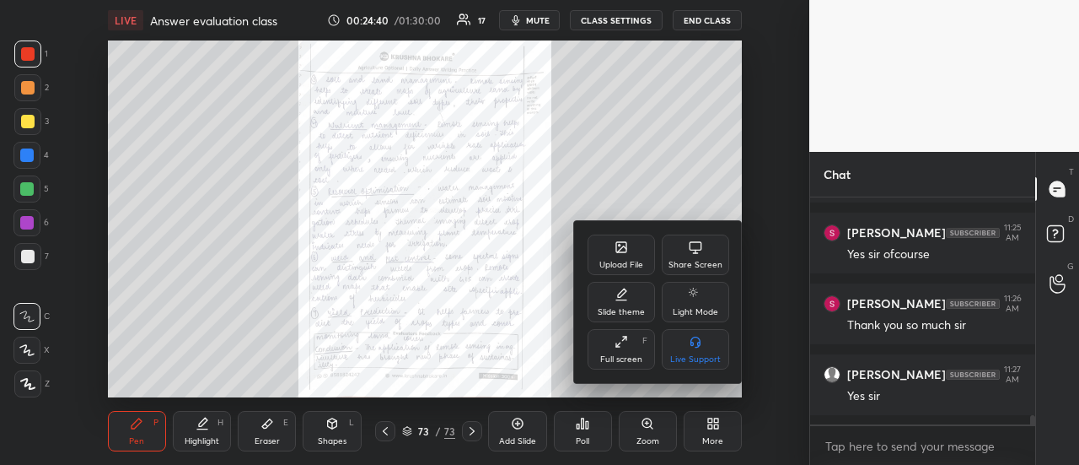
click at [629, 254] on div "Upload File" at bounding box center [621, 254] width 67 height 40
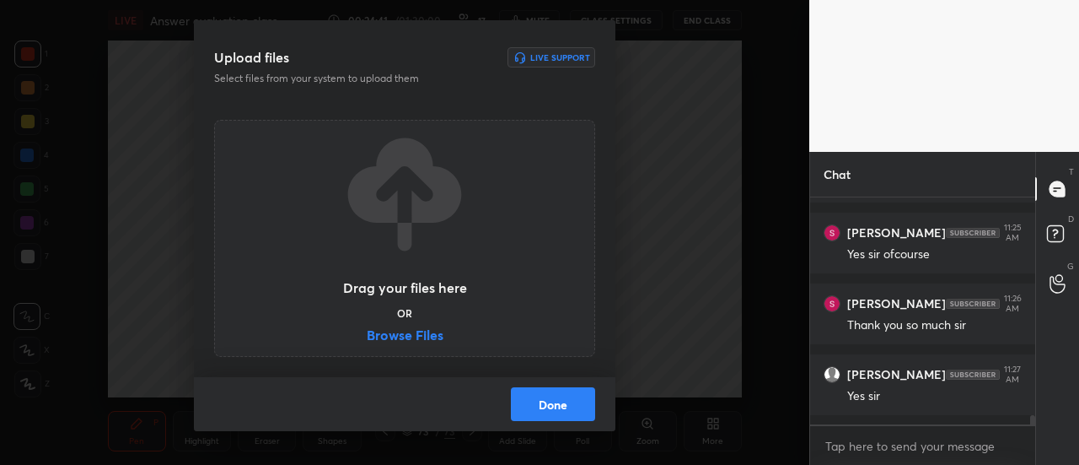
click at [433, 326] on div "Drag your files here OR Browse Files" at bounding box center [405, 238] width 127 height 215
click at [432, 331] on label "Browse Files" at bounding box center [405, 337] width 77 height 18
click at [367, 331] on input "Browse Files" at bounding box center [367, 337] width 0 height 18
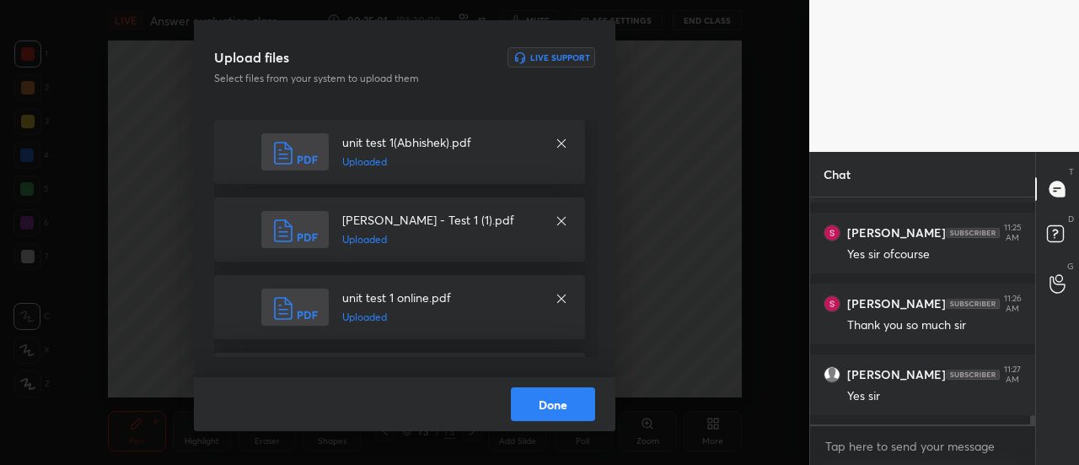
click at [568, 407] on button "Done" at bounding box center [553, 404] width 84 height 34
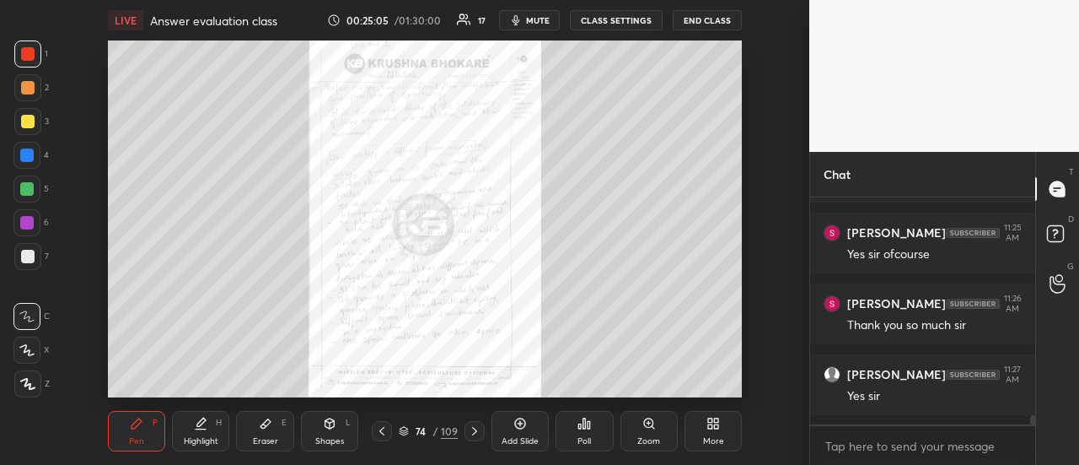
click at [29, 89] on div at bounding box center [27, 87] width 13 height 13
click at [25, 51] on div at bounding box center [27, 53] width 13 height 13
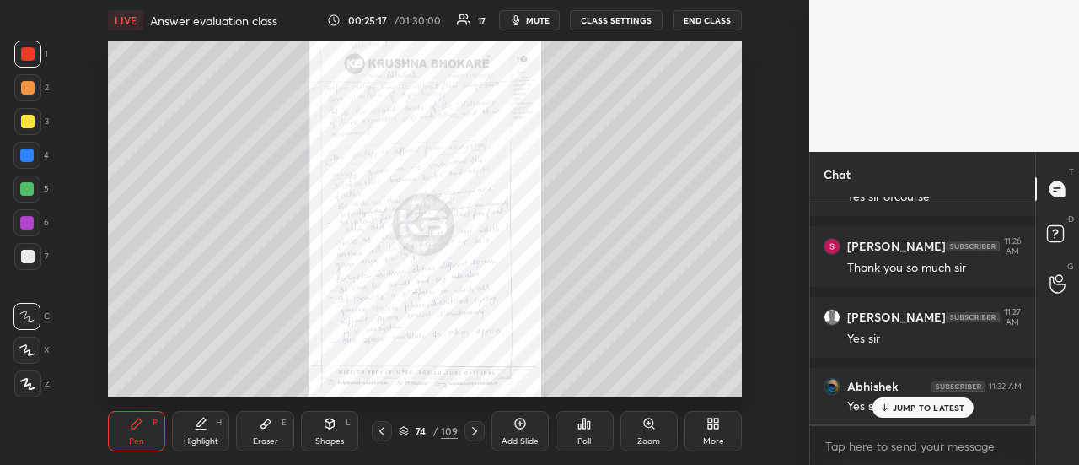
drag, startPoint x: 467, startPoint y: 432, endPoint x: 452, endPoint y: 412, distance: 25.3
click at [466, 432] on div at bounding box center [475, 431] width 20 height 20
click at [381, 431] on icon at bounding box center [381, 430] width 13 height 13
drag, startPoint x: 473, startPoint y: 428, endPoint x: 460, endPoint y: 407, distance: 23.9
click at [471, 426] on icon at bounding box center [474, 430] width 13 height 13
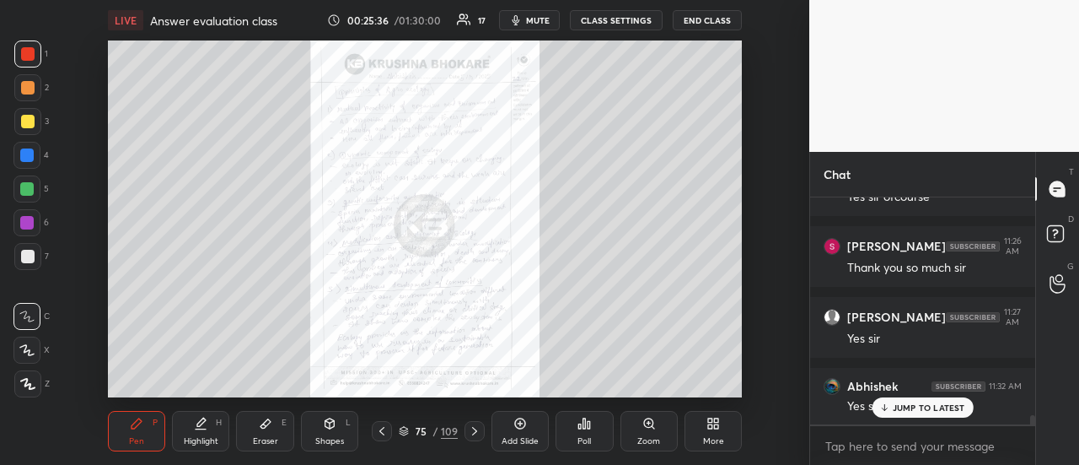
click at [476, 429] on icon at bounding box center [474, 430] width 13 height 13
click at [472, 426] on icon at bounding box center [474, 430] width 13 height 13
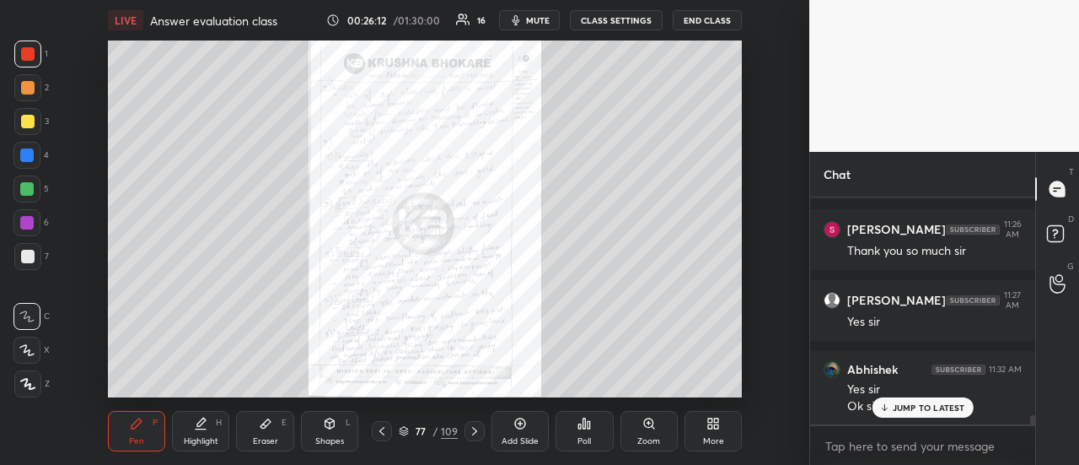
click at [474, 435] on icon at bounding box center [474, 430] width 13 height 13
click at [483, 433] on div "78 / 109" at bounding box center [428, 431] width 127 height 20
click at [475, 426] on icon at bounding box center [474, 430] width 13 height 13
click at [476, 427] on icon at bounding box center [474, 430] width 13 height 13
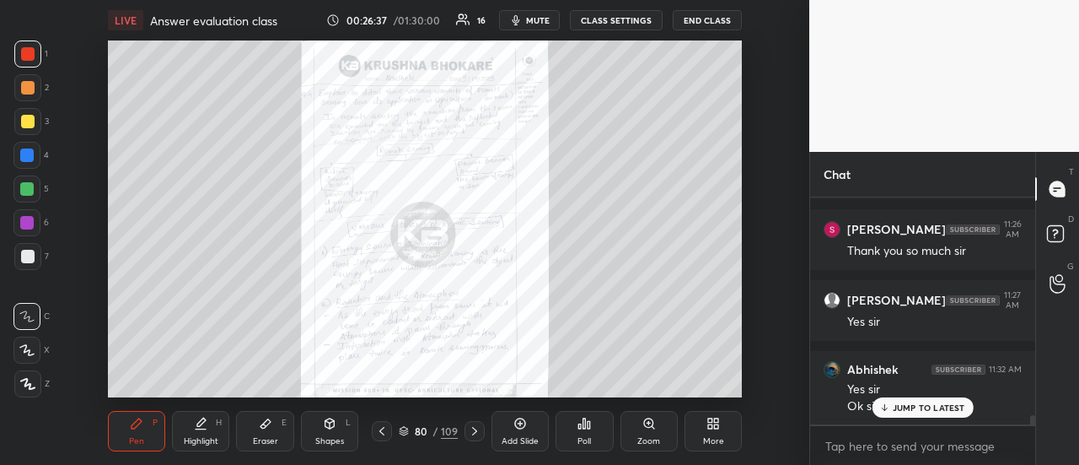
drag, startPoint x: 481, startPoint y: 437, endPoint x: 476, endPoint y: 427, distance: 11.3
click at [478, 435] on icon at bounding box center [474, 430] width 13 height 13
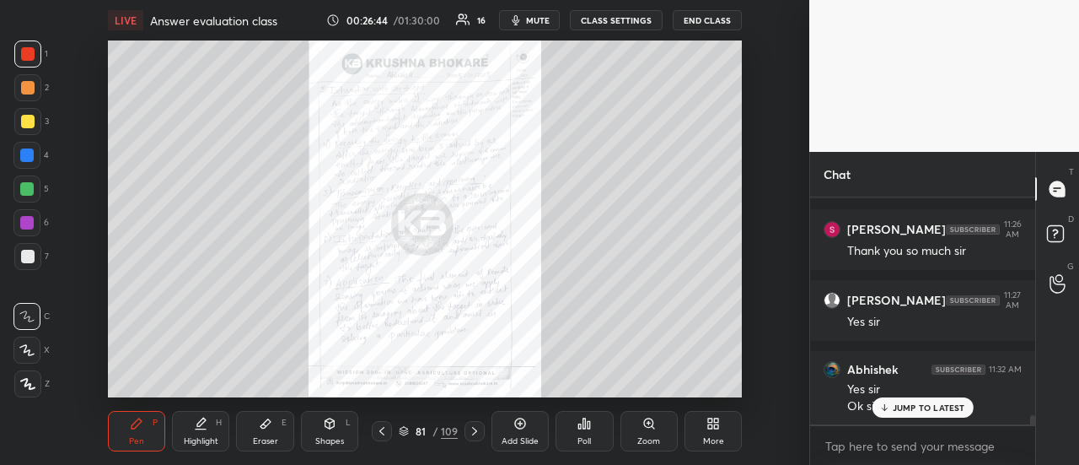
click at [476, 431] on icon at bounding box center [474, 431] width 5 height 8
click at [383, 424] on icon at bounding box center [381, 430] width 13 height 13
click at [479, 433] on icon at bounding box center [474, 430] width 13 height 13
click at [474, 432] on icon at bounding box center [474, 430] width 13 height 13
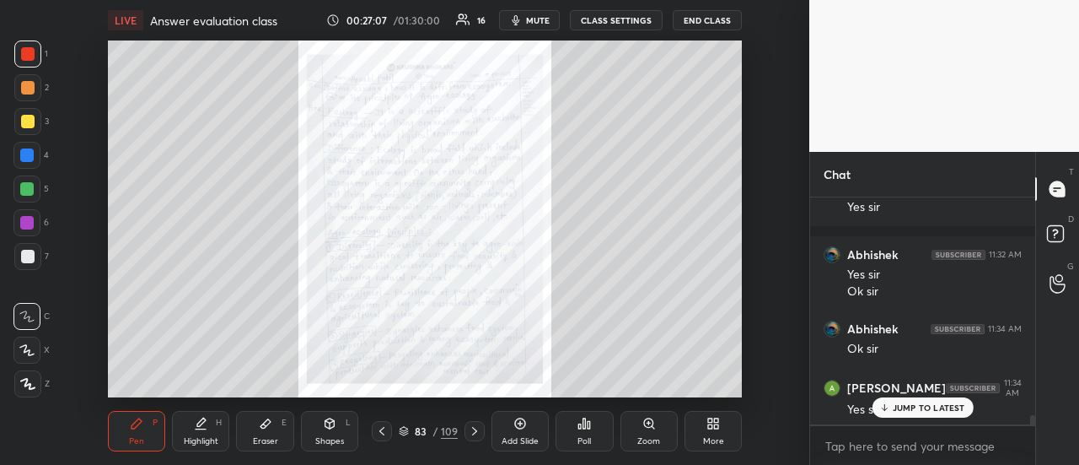
scroll to position [5566, 0]
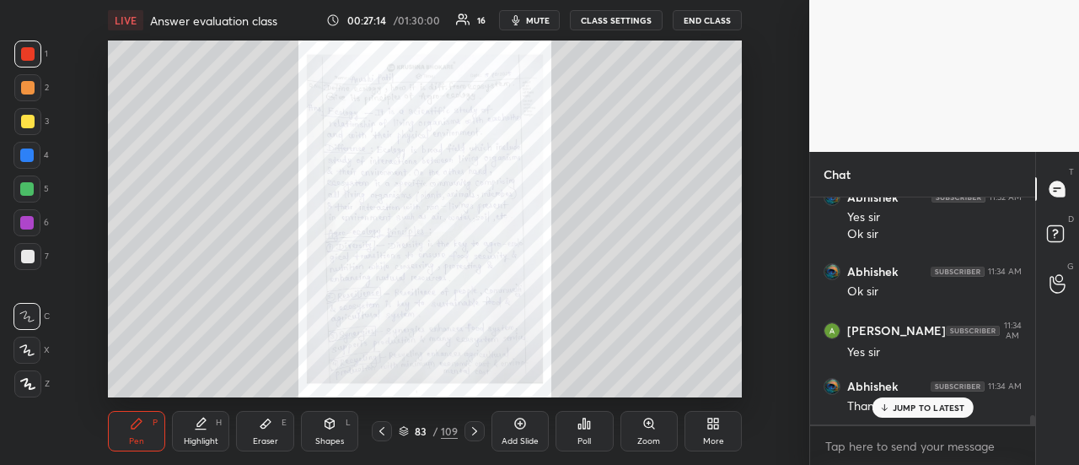
click at [476, 428] on icon at bounding box center [474, 430] width 13 height 13
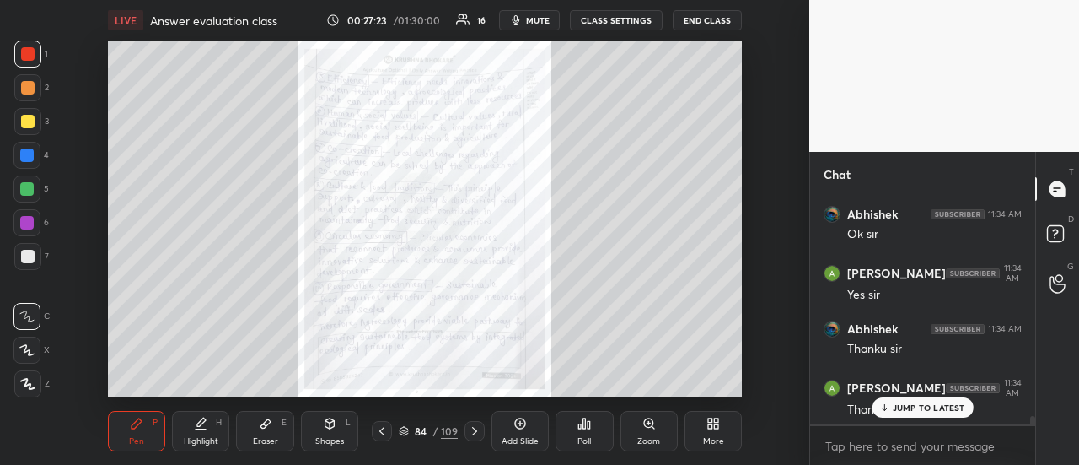
click at [478, 437] on icon at bounding box center [474, 430] width 13 height 13
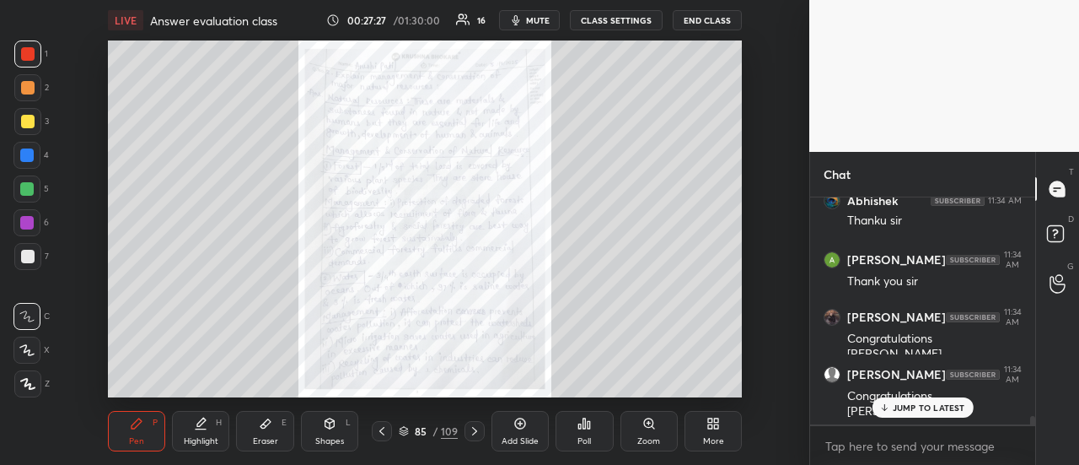
scroll to position [5809, 0]
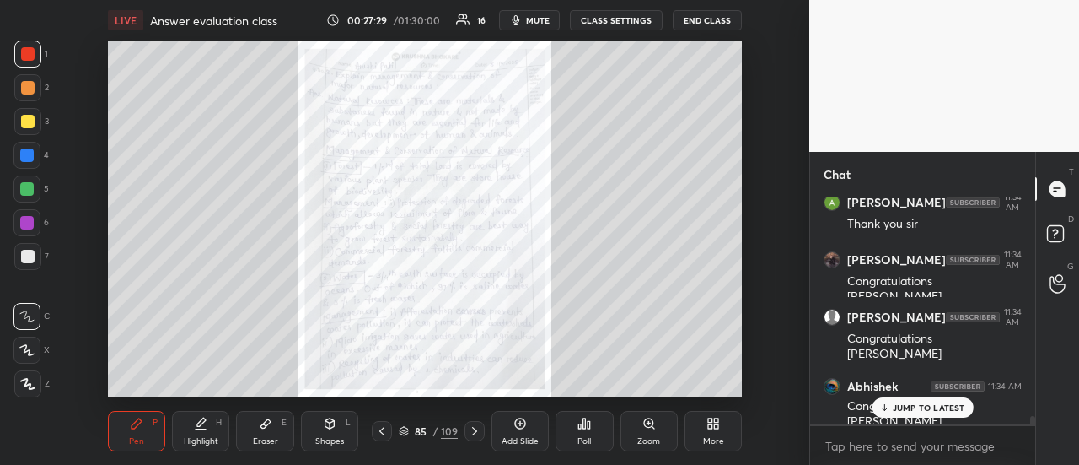
click at [469, 433] on icon at bounding box center [474, 430] width 13 height 13
click at [479, 432] on icon at bounding box center [474, 430] width 13 height 13
click at [467, 428] on div at bounding box center [475, 431] width 20 height 20
drag, startPoint x: 889, startPoint y: 406, endPoint x: 872, endPoint y: 408, distance: 17.1
click at [887, 407] on icon at bounding box center [884, 407] width 11 height 10
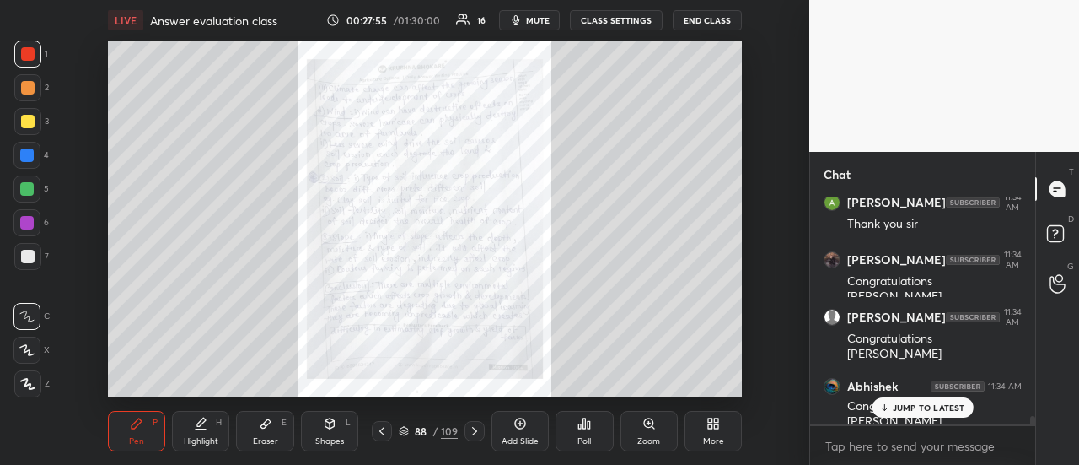
scroll to position [5866, 0]
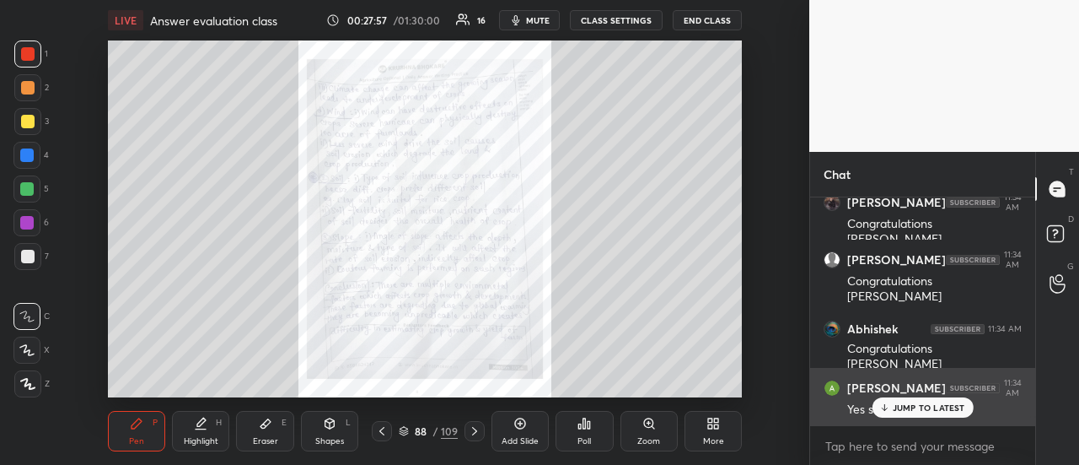
click at [891, 407] on div "JUMP TO LATEST" at bounding box center [922, 407] width 101 height 20
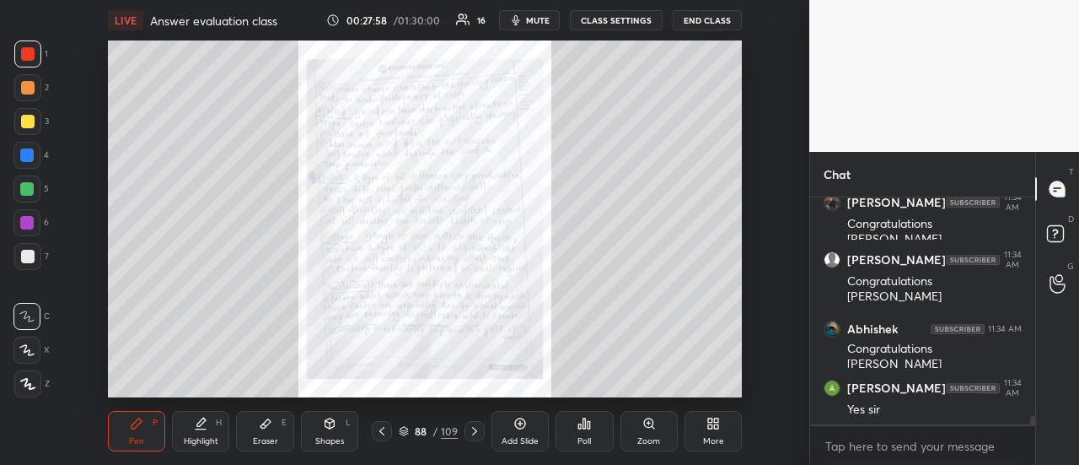
click at [471, 424] on icon at bounding box center [474, 430] width 13 height 13
drag, startPoint x: 482, startPoint y: 436, endPoint x: 467, endPoint y: 417, distance: 24.6
click at [478, 434] on div at bounding box center [475, 431] width 20 height 20
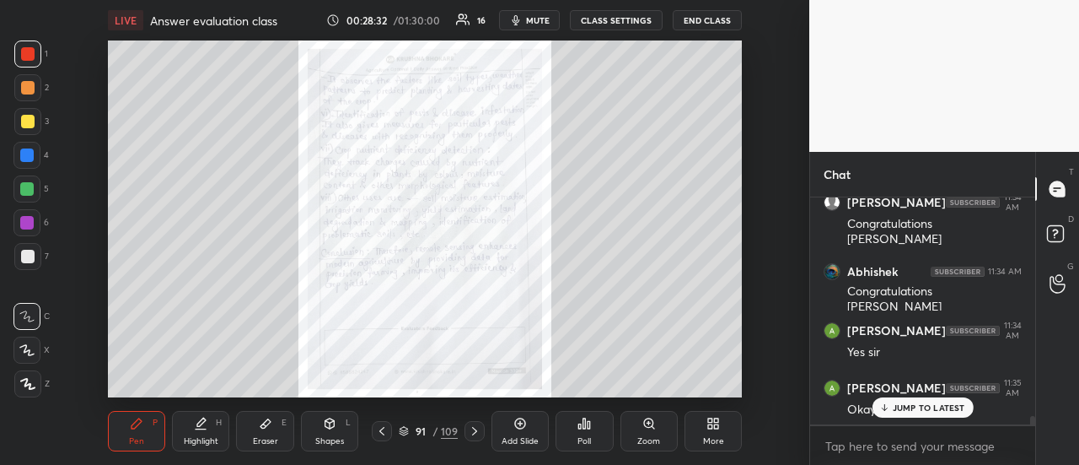
click at [468, 427] on icon at bounding box center [474, 430] width 13 height 13
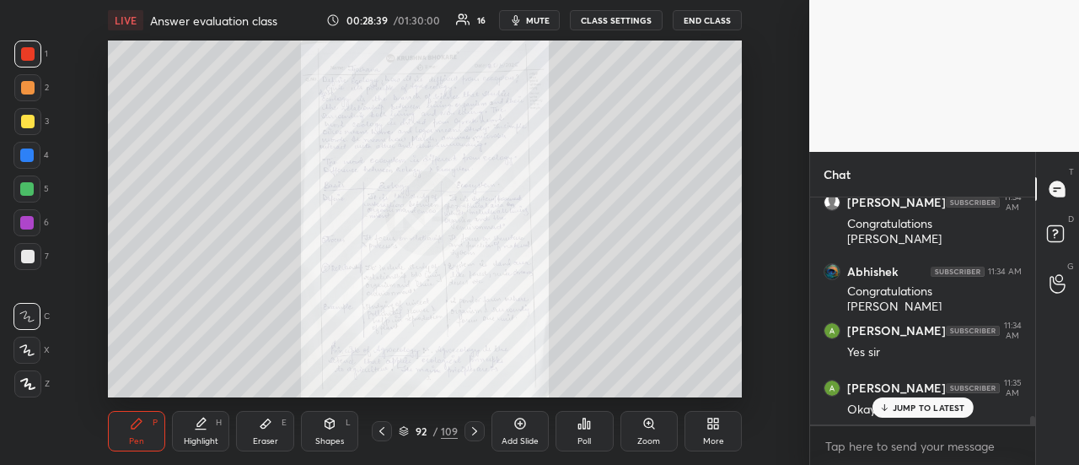
scroll to position [5981, 0]
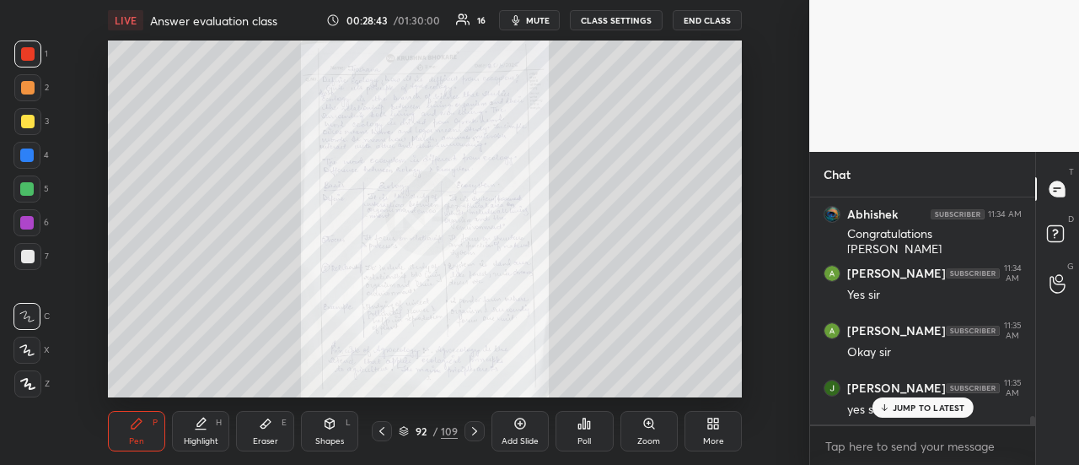
click at [471, 428] on icon at bounding box center [474, 430] width 13 height 13
click at [473, 435] on icon at bounding box center [474, 430] width 13 height 13
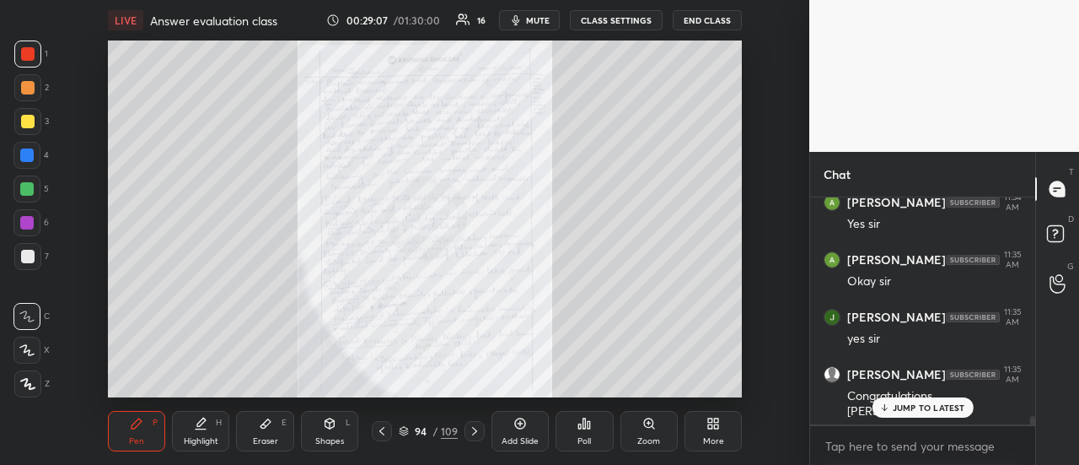
drag, startPoint x: 466, startPoint y: 428, endPoint x: 455, endPoint y: 401, distance: 29.1
click at [468, 428] on icon at bounding box center [474, 430] width 13 height 13
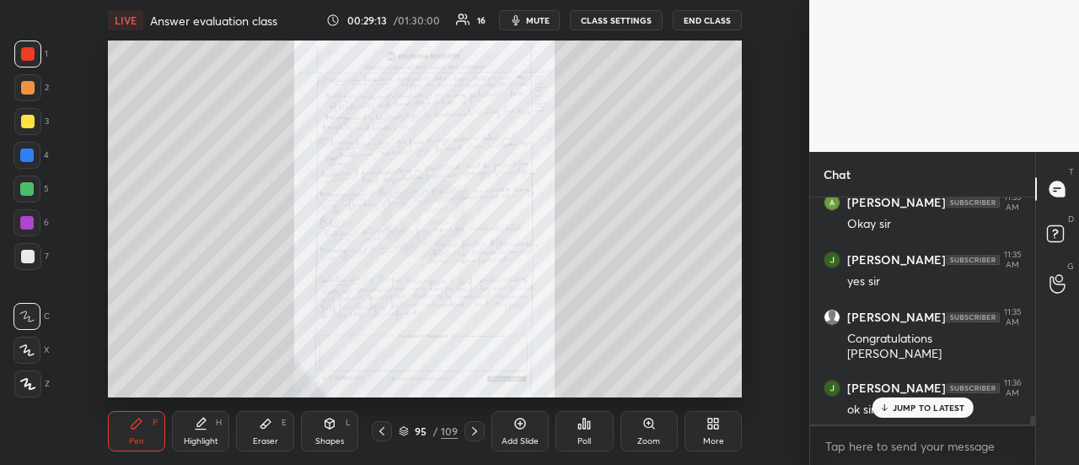
click at [477, 434] on icon at bounding box center [474, 430] width 13 height 13
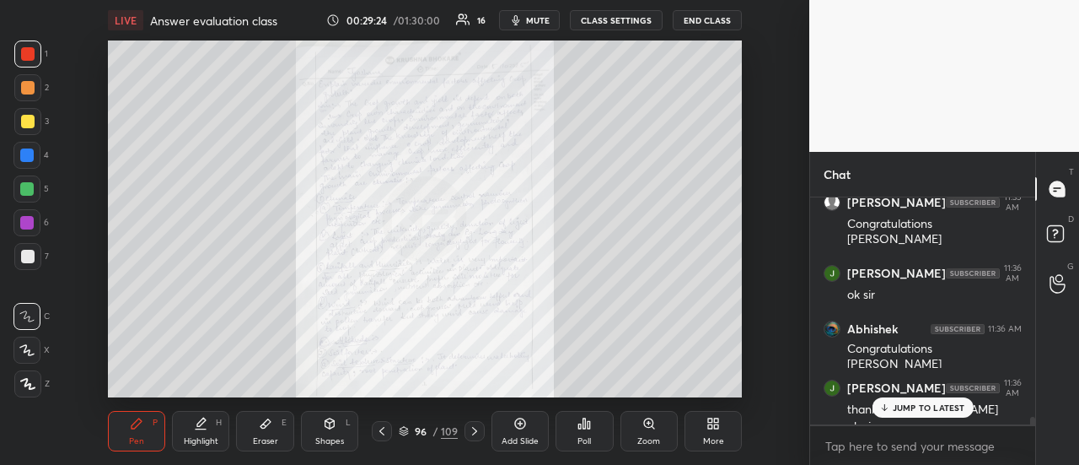
scroll to position [6241, 0]
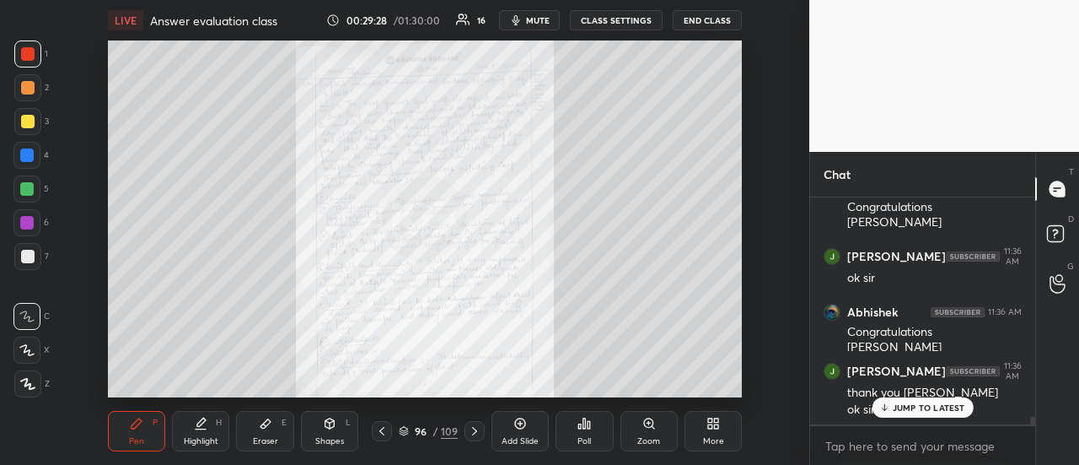
click at [469, 433] on icon at bounding box center [474, 430] width 13 height 13
click at [474, 432] on icon at bounding box center [474, 430] width 13 height 13
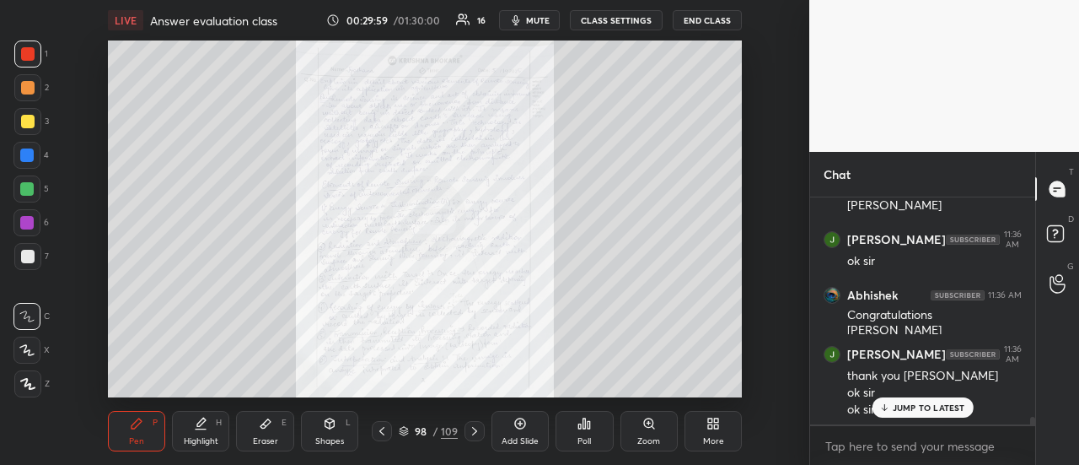
click at [466, 432] on div at bounding box center [475, 431] width 20 height 20
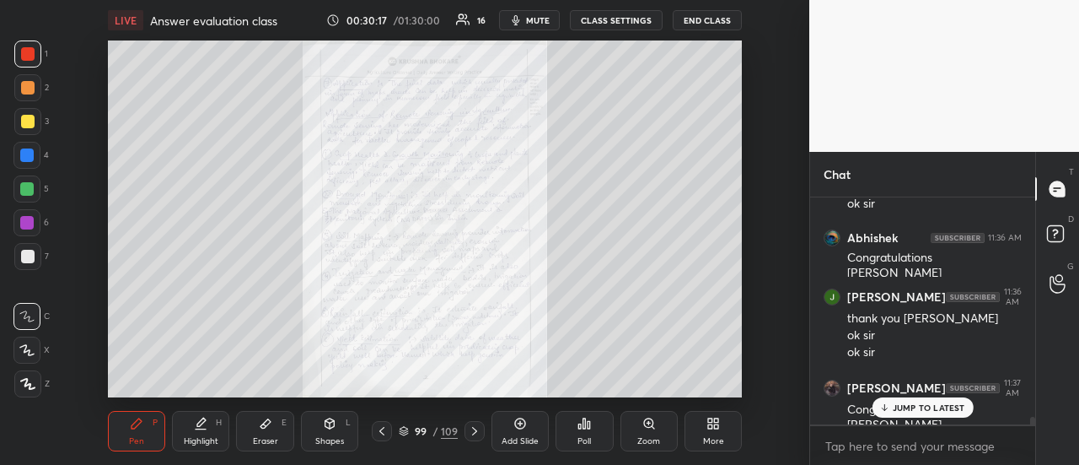
click at [469, 428] on icon at bounding box center [474, 430] width 13 height 13
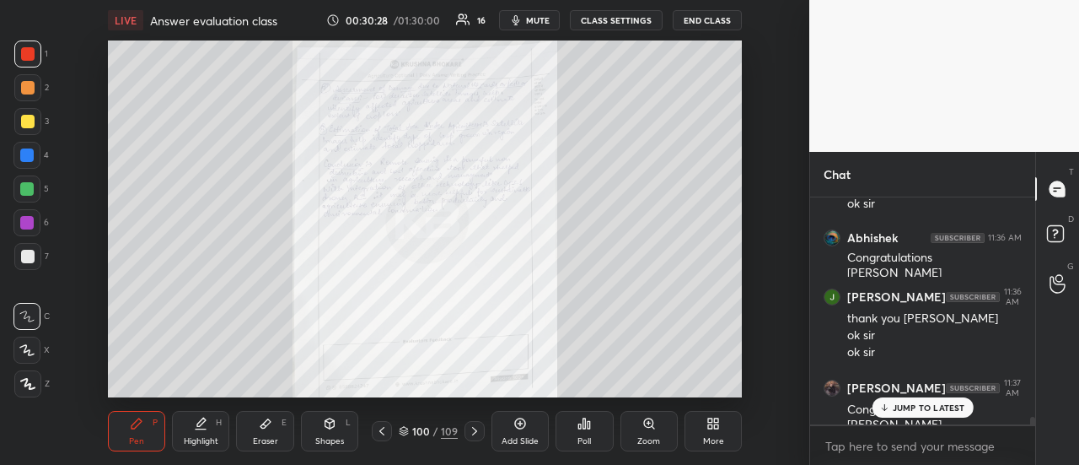
click at [385, 431] on icon at bounding box center [381, 430] width 13 height 13
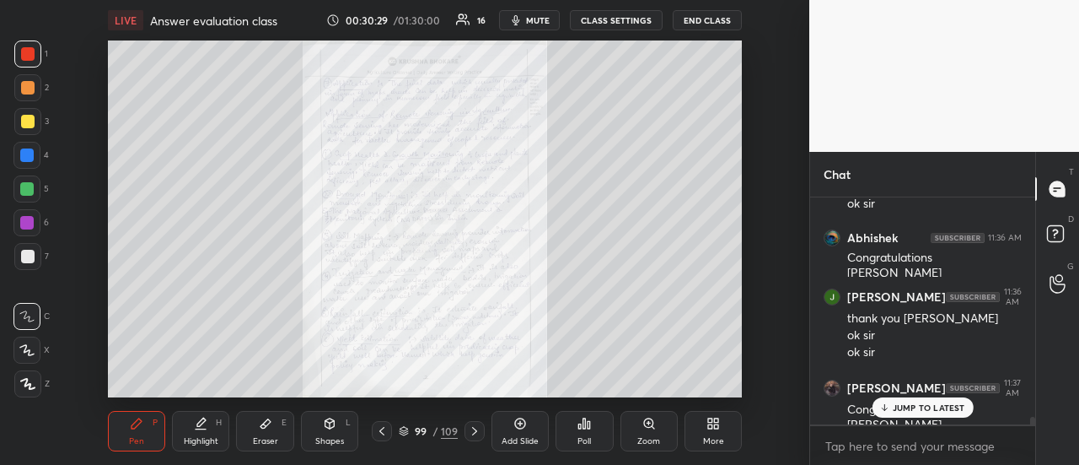
click at [469, 426] on icon at bounding box center [474, 430] width 13 height 13
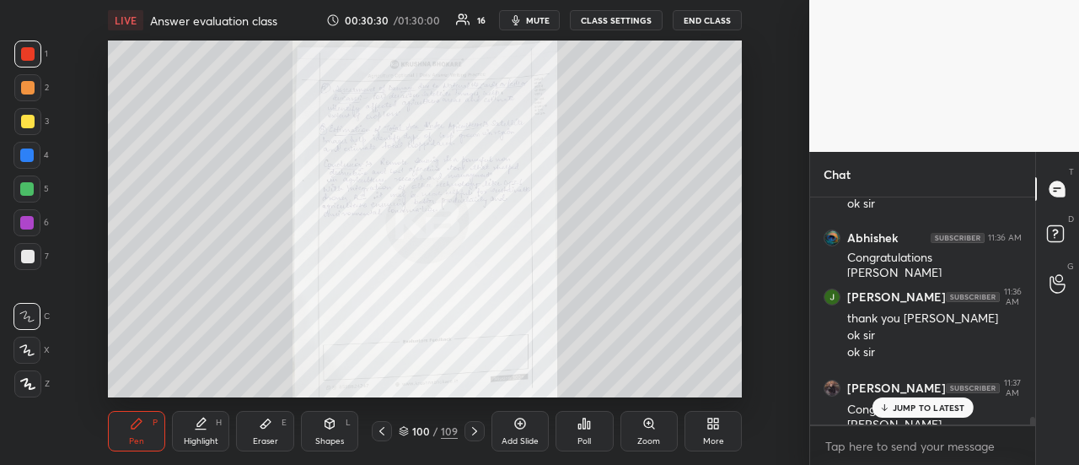
click at [471, 426] on icon at bounding box center [474, 430] width 13 height 13
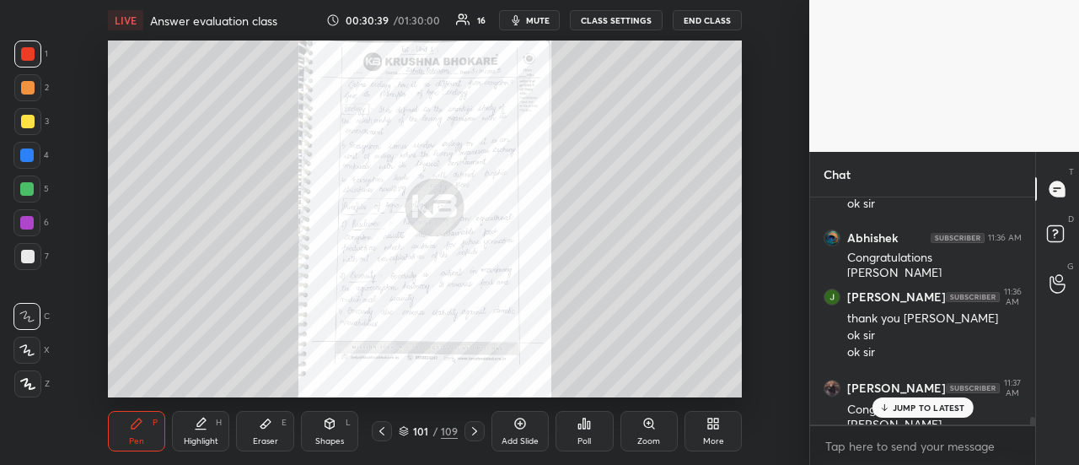
scroll to position [6386, 0]
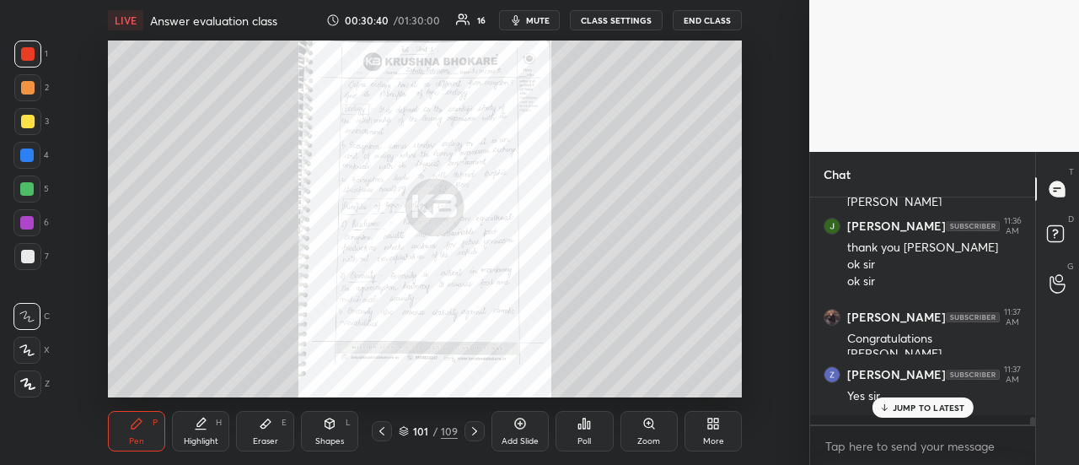
drag, startPoint x: 476, startPoint y: 434, endPoint x: 466, endPoint y: 428, distance: 12.2
click at [472, 434] on icon at bounding box center [474, 430] width 13 height 13
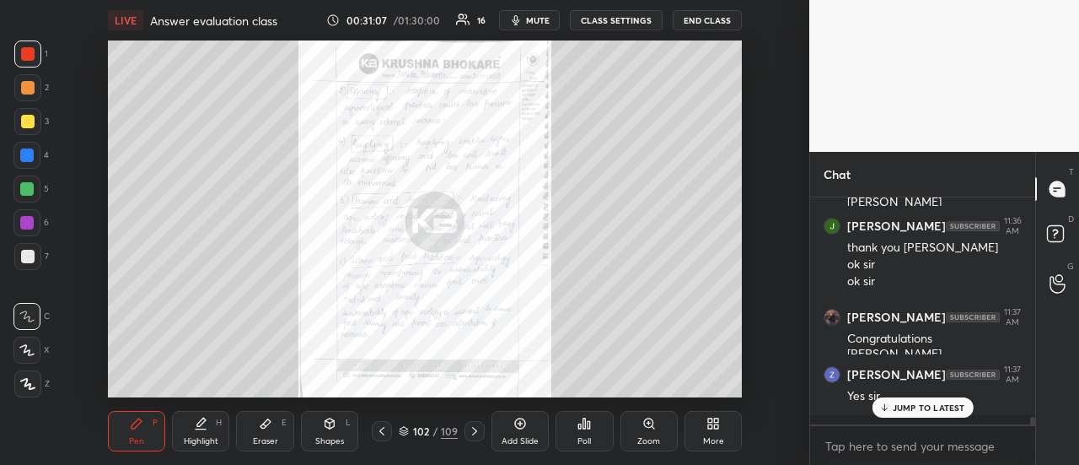
scroll to position [6457, 0]
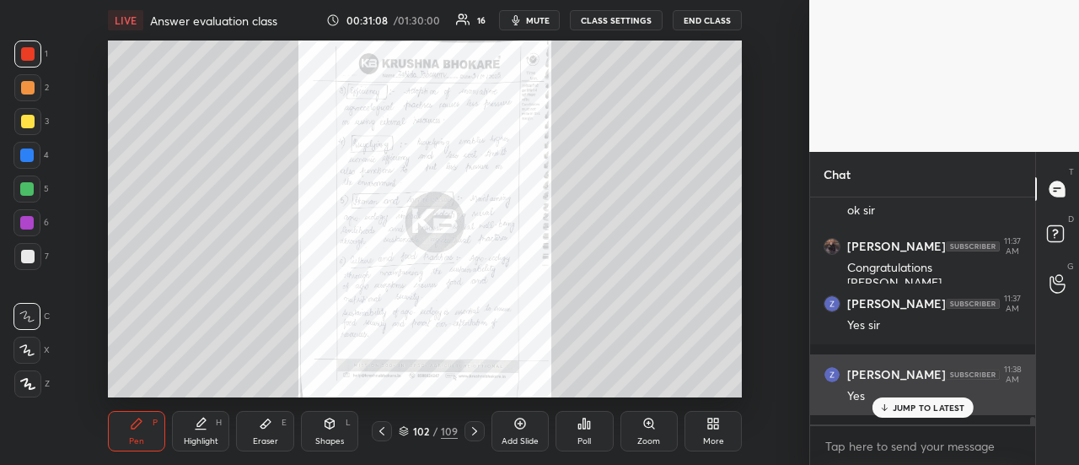
drag, startPoint x: 894, startPoint y: 411, endPoint x: 885, endPoint y: 412, distance: 9.4
click at [892, 411] on div "JUMP TO LATEST" at bounding box center [922, 407] width 101 height 20
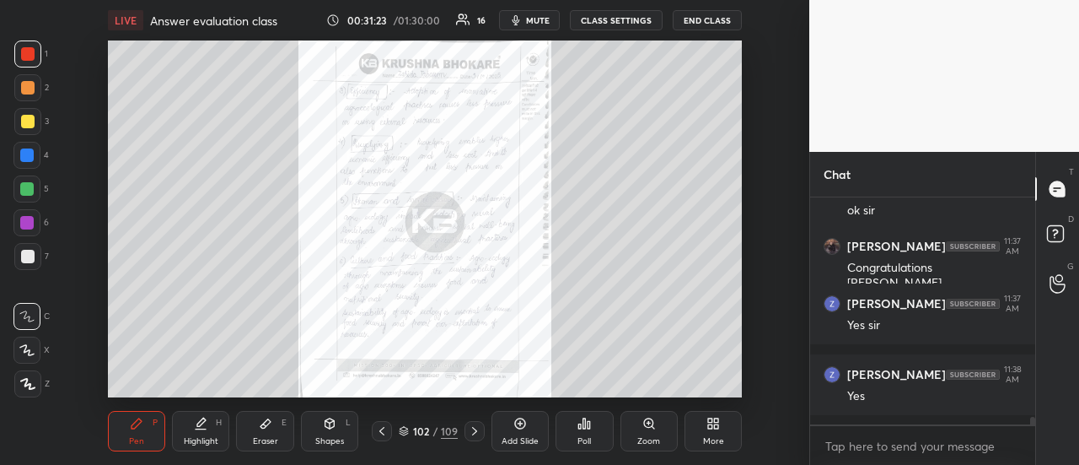
click at [475, 428] on icon at bounding box center [474, 430] width 13 height 13
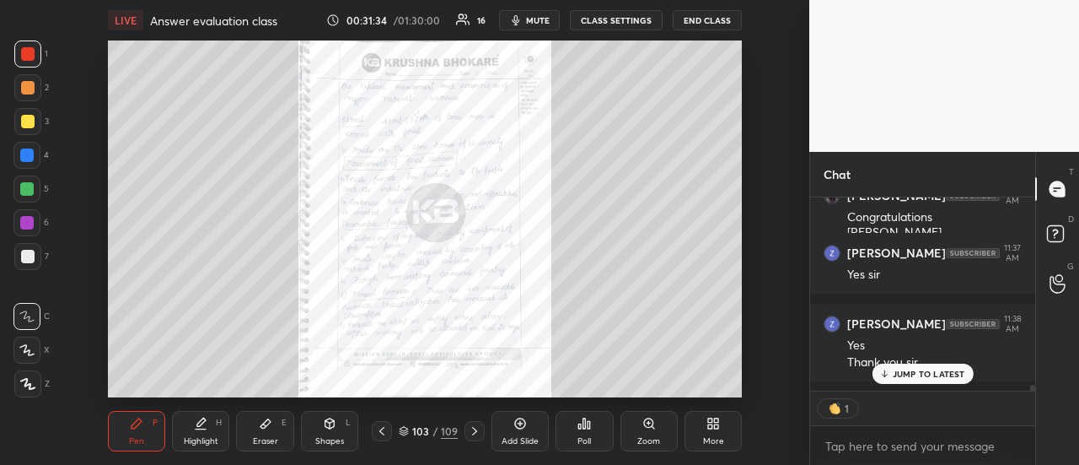
scroll to position [6474, 0]
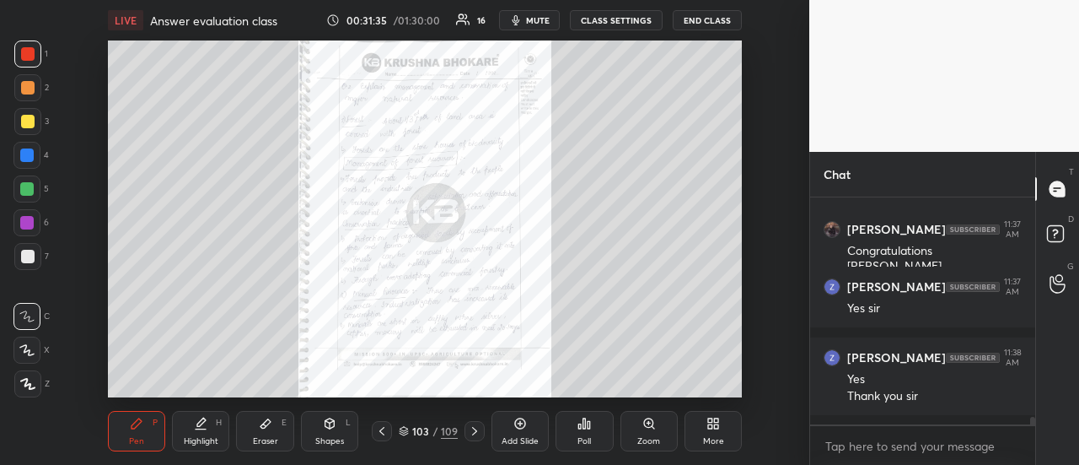
click at [382, 433] on icon at bounding box center [382, 431] width 5 height 8
click at [473, 428] on icon at bounding box center [474, 431] width 5 height 8
drag, startPoint x: 474, startPoint y: 428, endPoint x: 472, endPoint y: 417, distance: 10.3
click at [473, 428] on icon at bounding box center [474, 430] width 13 height 13
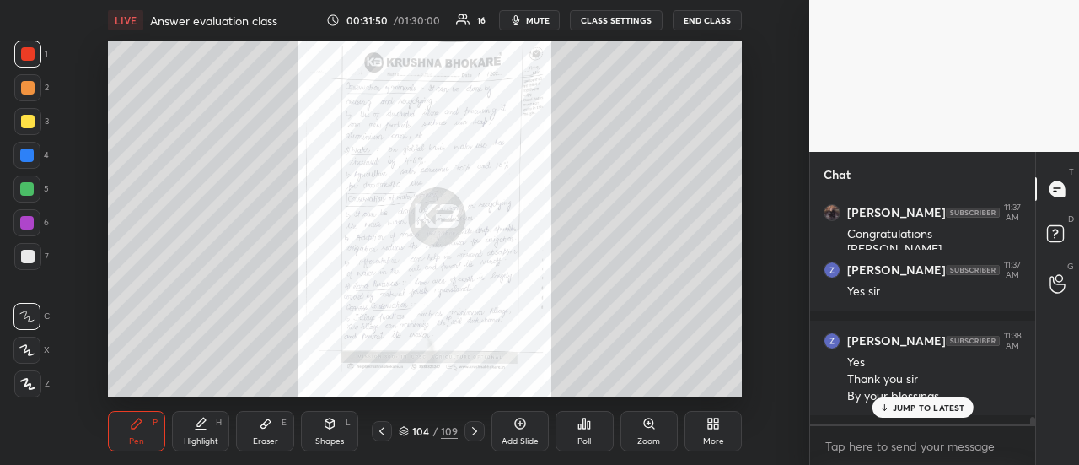
click at [384, 428] on icon at bounding box center [381, 430] width 13 height 13
click at [472, 427] on icon at bounding box center [474, 430] width 13 height 13
click at [475, 425] on icon at bounding box center [474, 430] width 13 height 13
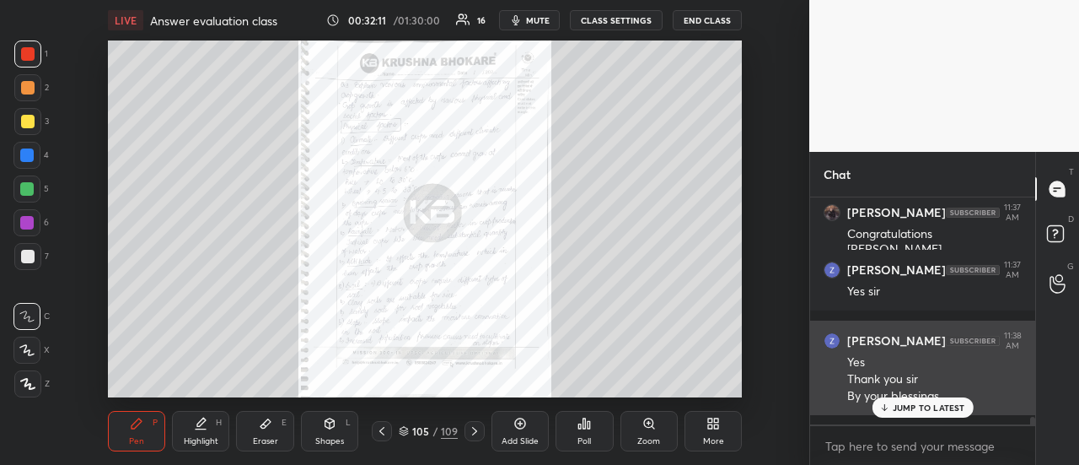
click at [887, 406] on icon at bounding box center [884, 407] width 11 height 10
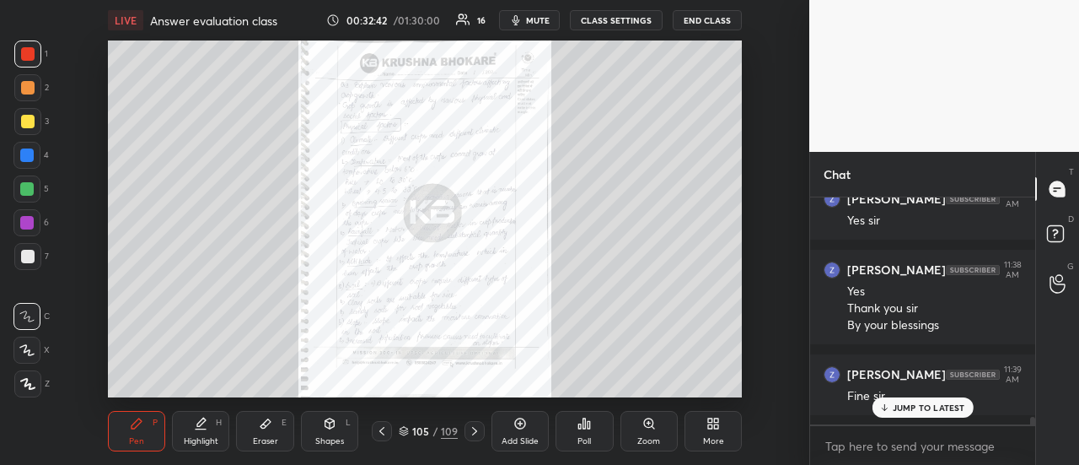
scroll to position [6578, 0]
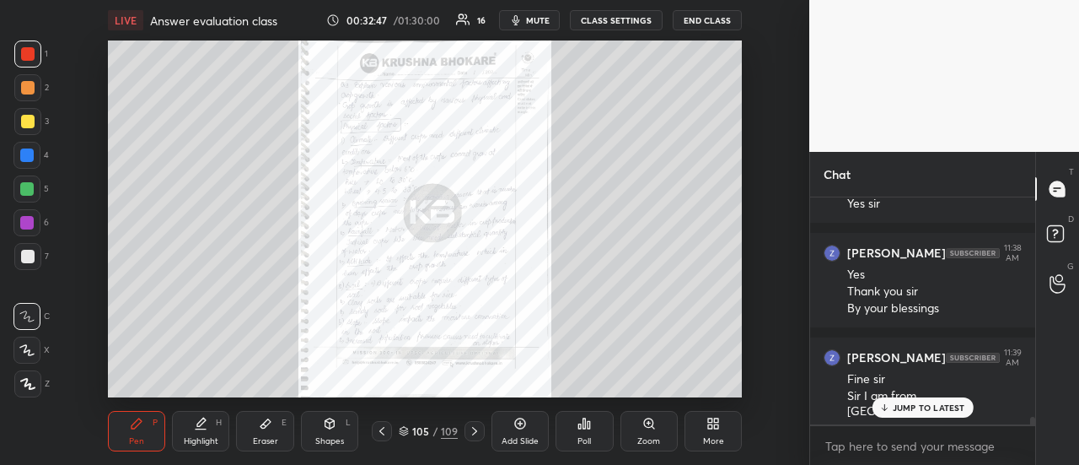
click at [472, 426] on icon at bounding box center [474, 430] width 13 height 13
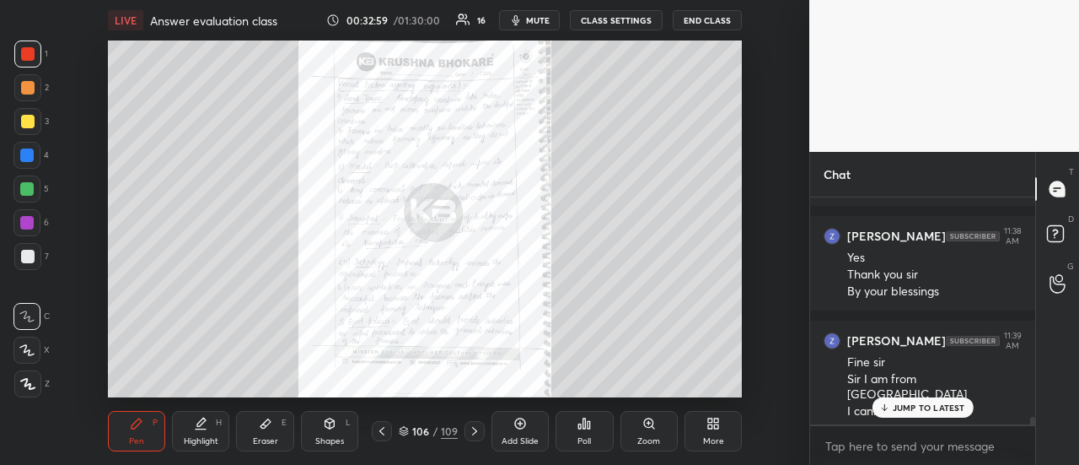
click at [470, 429] on icon at bounding box center [474, 430] width 13 height 13
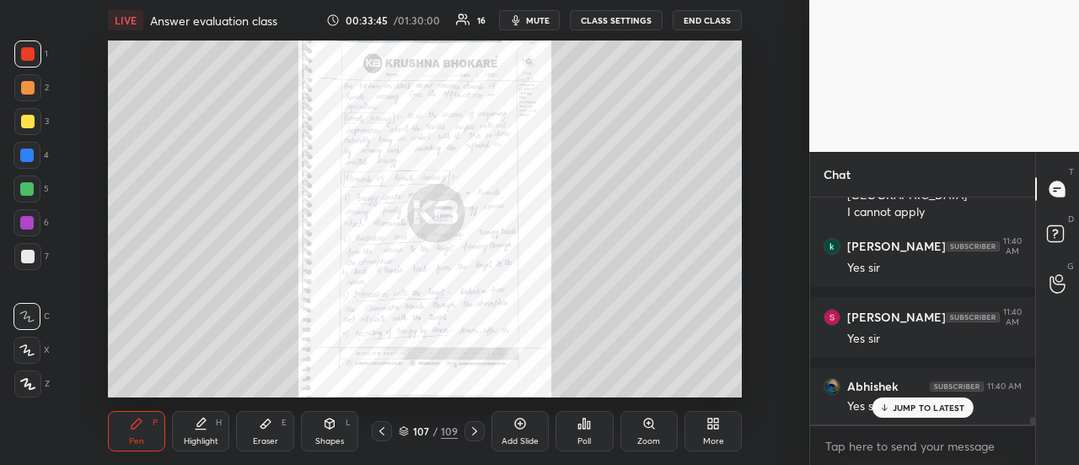
scroll to position [6865, 0]
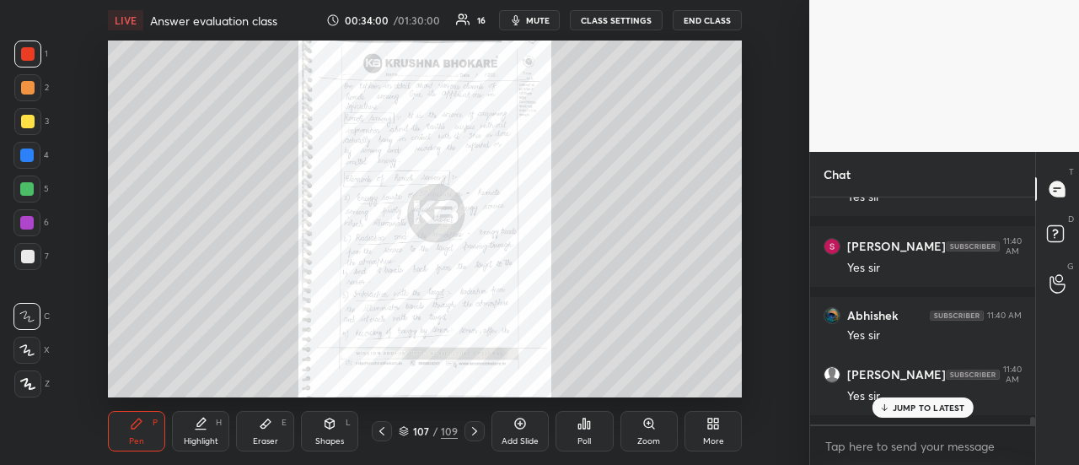
click at [468, 436] on icon at bounding box center [474, 430] width 13 height 13
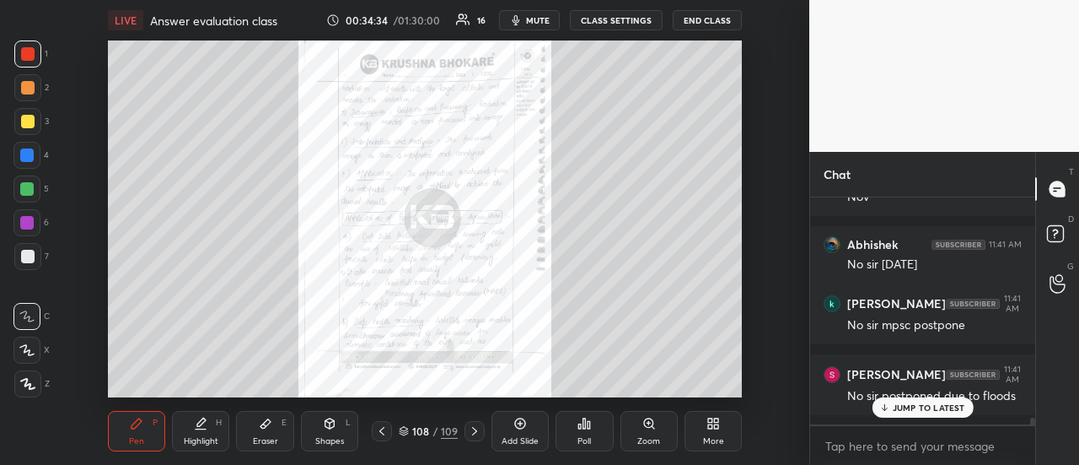
scroll to position [7418, 0]
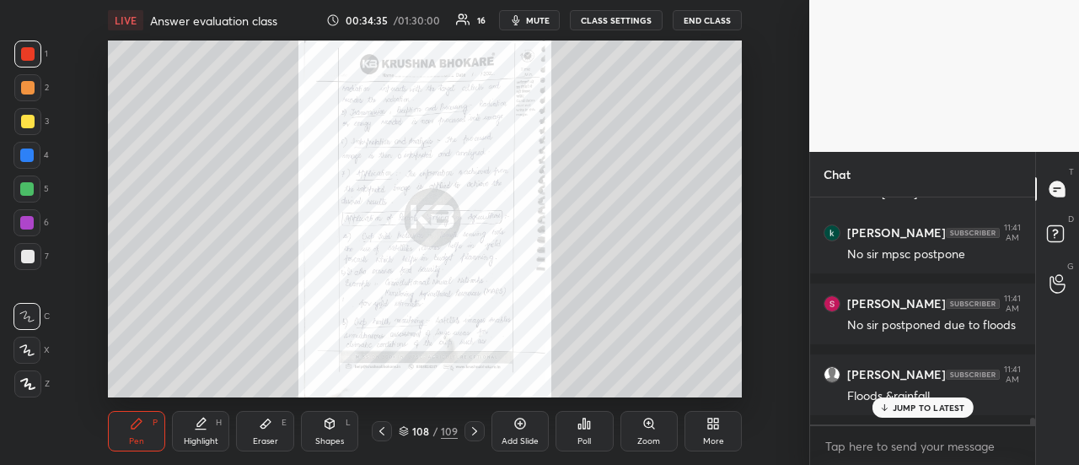
click at [382, 428] on icon at bounding box center [381, 430] width 13 height 13
click at [474, 438] on div at bounding box center [475, 431] width 20 height 20
click at [472, 439] on div at bounding box center [475, 431] width 20 height 20
click at [472, 430] on icon at bounding box center [474, 430] width 13 height 13
click at [383, 426] on icon at bounding box center [381, 430] width 13 height 13
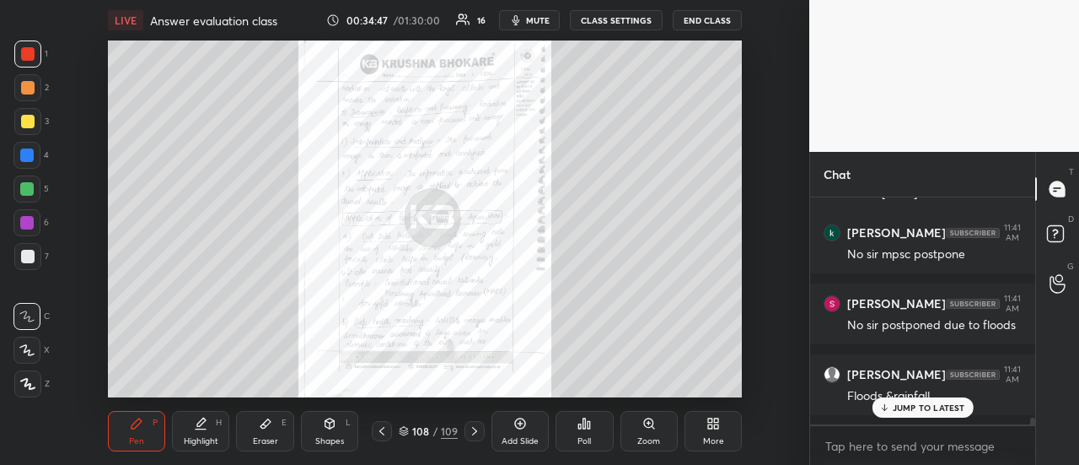
click at [381, 427] on icon at bounding box center [381, 430] width 13 height 13
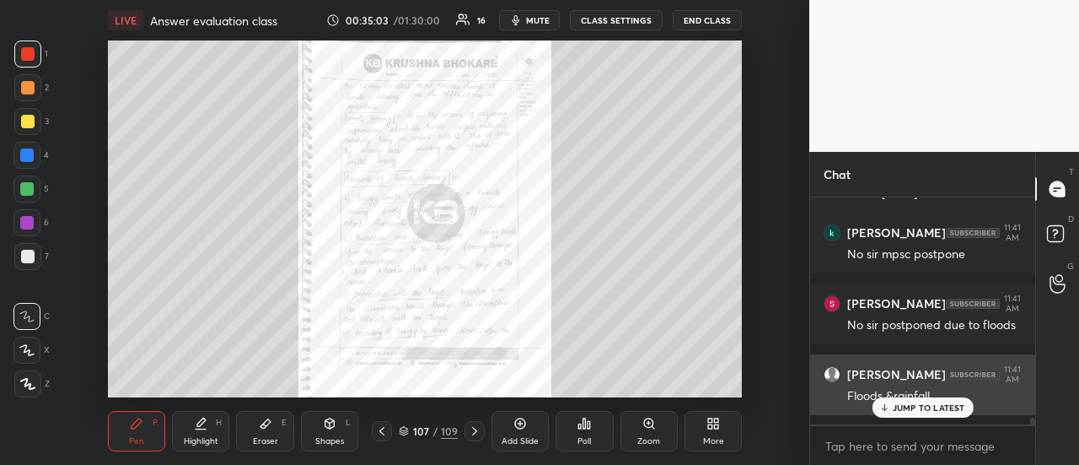
click at [890, 407] on icon at bounding box center [884, 407] width 11 height 10
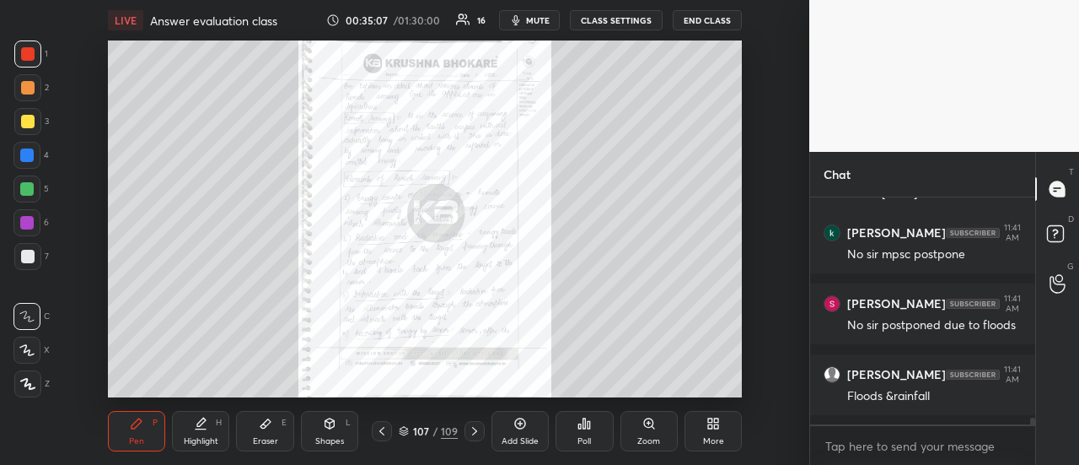
scroll to position [7489, 0]
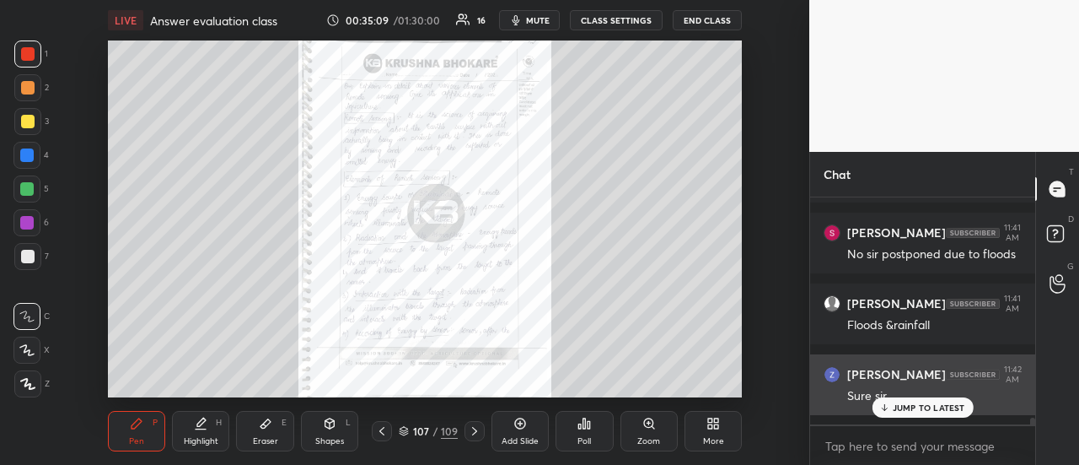
click at [875, 413] on div "JUMP TO LATEST" at bounding box center [922, 407] width 101 height 20
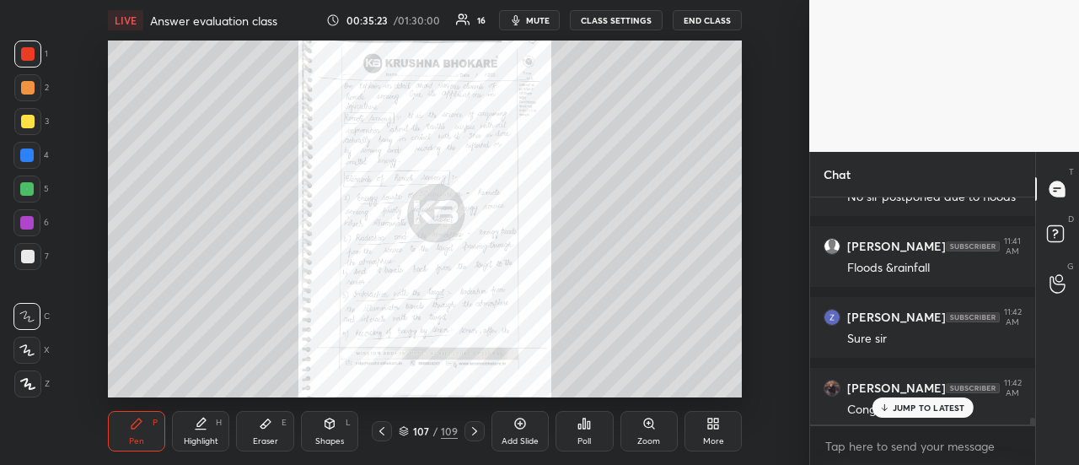
scroll to position [7617, 0]
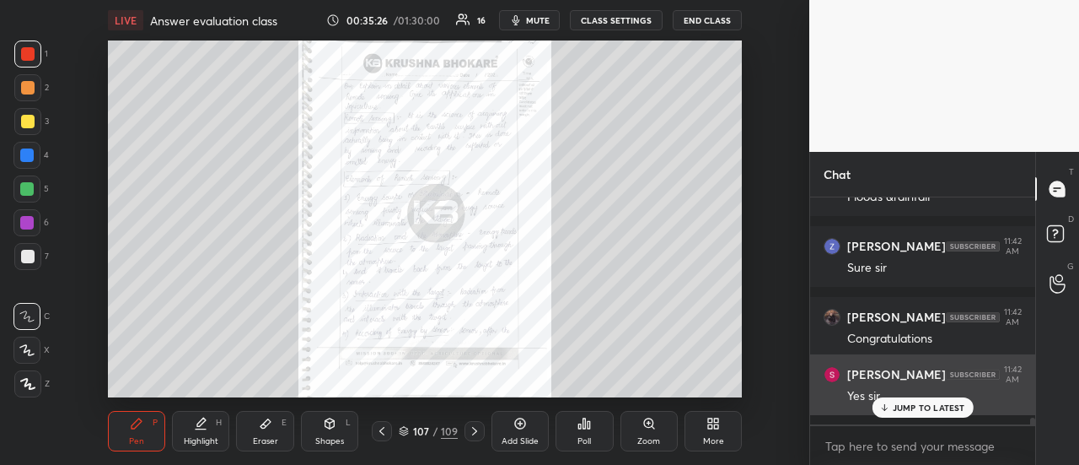
click at [888, 406] on icon at bounding box center [884, 407] width 11 height 10
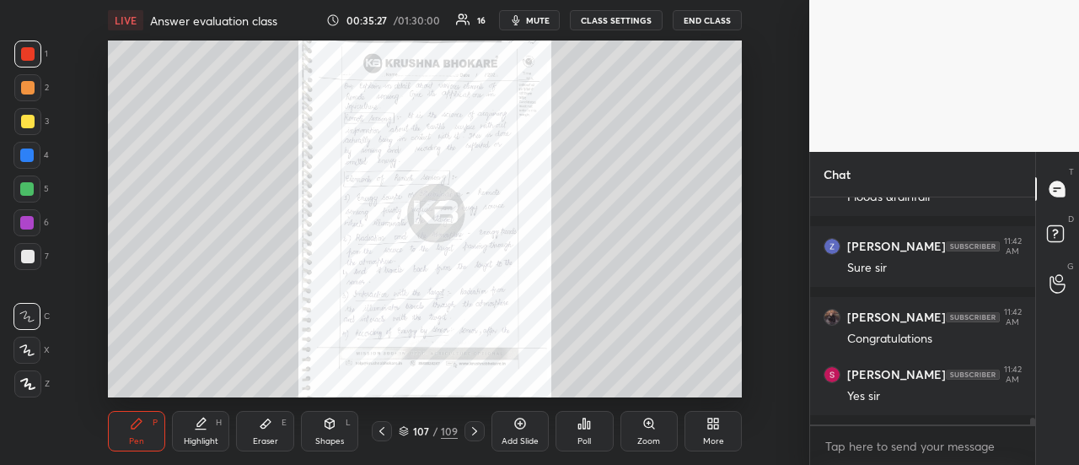
scroll to position [7688, 0]
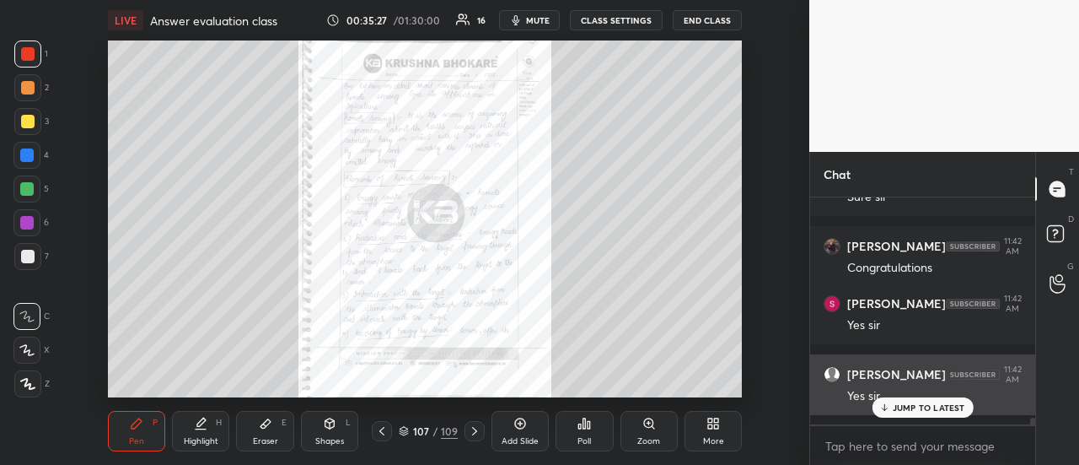
click at [891, 408] on div "JUMP TO LATEST" at bounding box center [922, 407] width 101 height 20
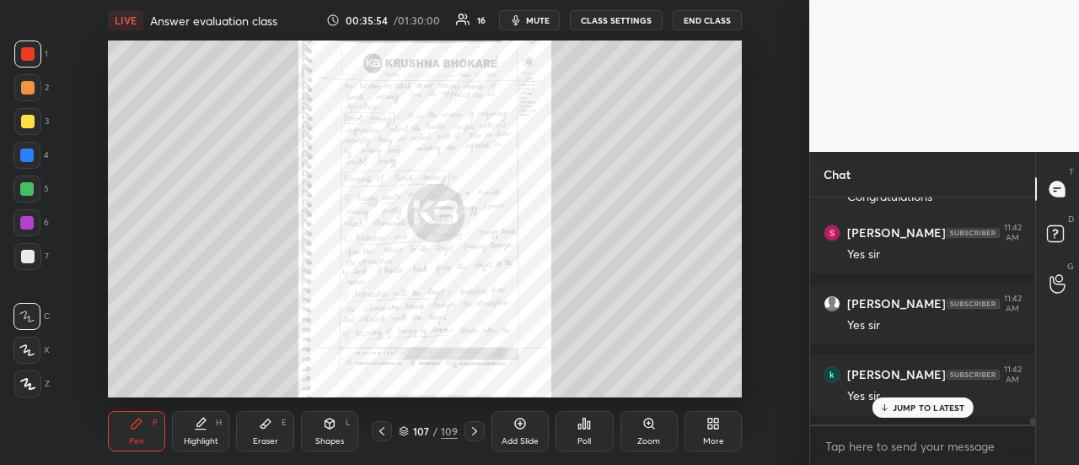
scroll to position [7830, 0]
click at [479, 429] on icon at bounding box center [474, 430] width 13 height 13
click at [471, 430] on icon at bounding box center [474, 430] width 13 height 13
click at [472, 435] on icon at bounding box center [474, 430] width 13 height 13
click at [475, 434] on icon at bounding box center [474, 430] width 13 height 13
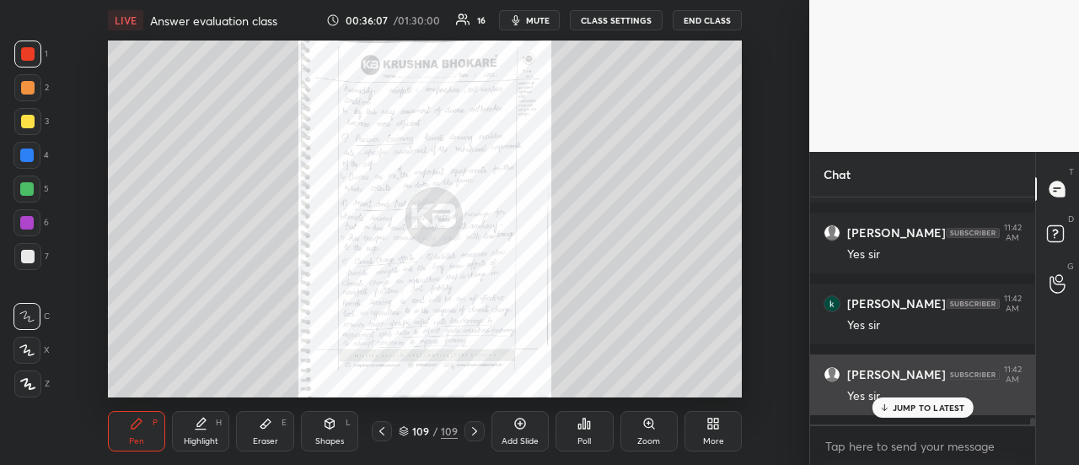
click at [892, 407] on div "JUMP TO LATEST" at bounding box center [922, 407] width 101 height 20
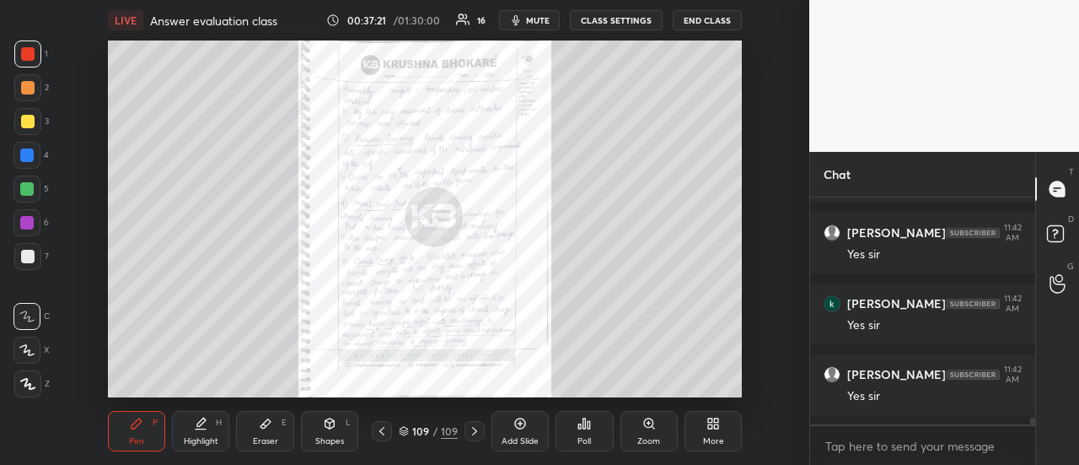
scroll to position [7887, 0]
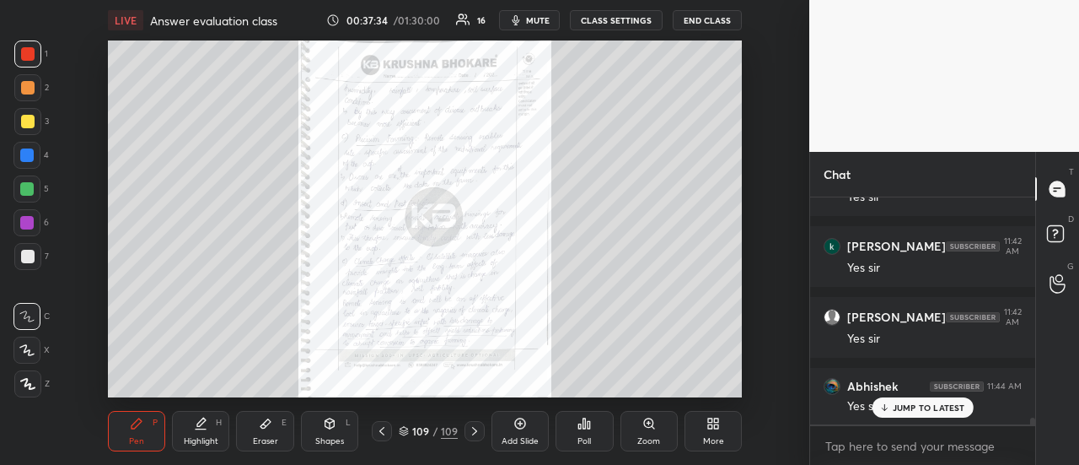
click at [937, 416] on div "JUMP TO LATEST" at bounding box center [922, 407] width 101 height 20
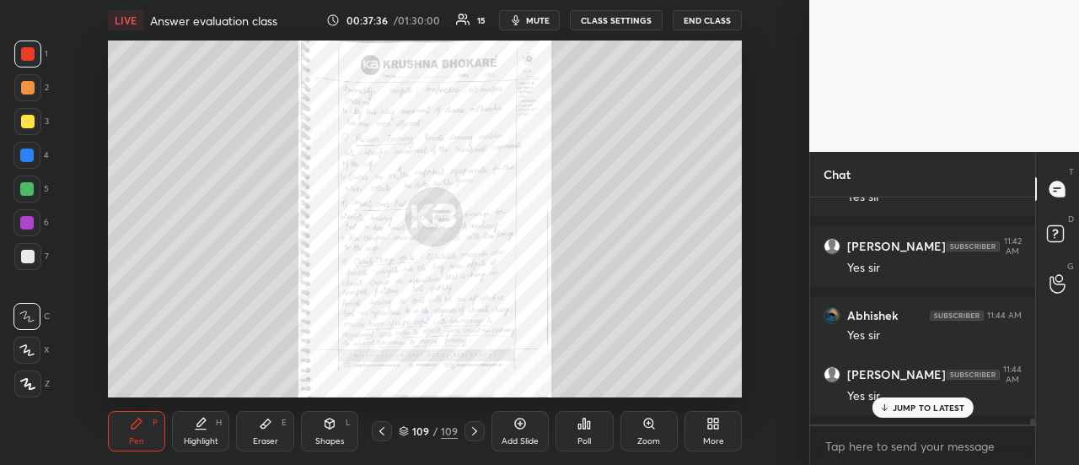
click at [715, 13] on button "END CLASS" at bounding box center [707, 20] width 69 height 20
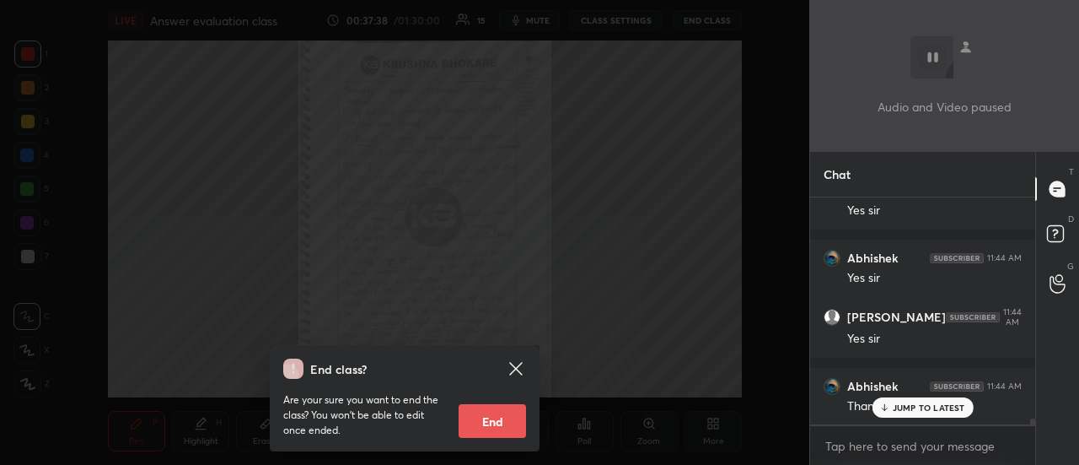
scroll to position [8086, 0]
click at [481, 422] on button "End" at bounding box center [492, 421] width 67 height 34
type textarea "x"
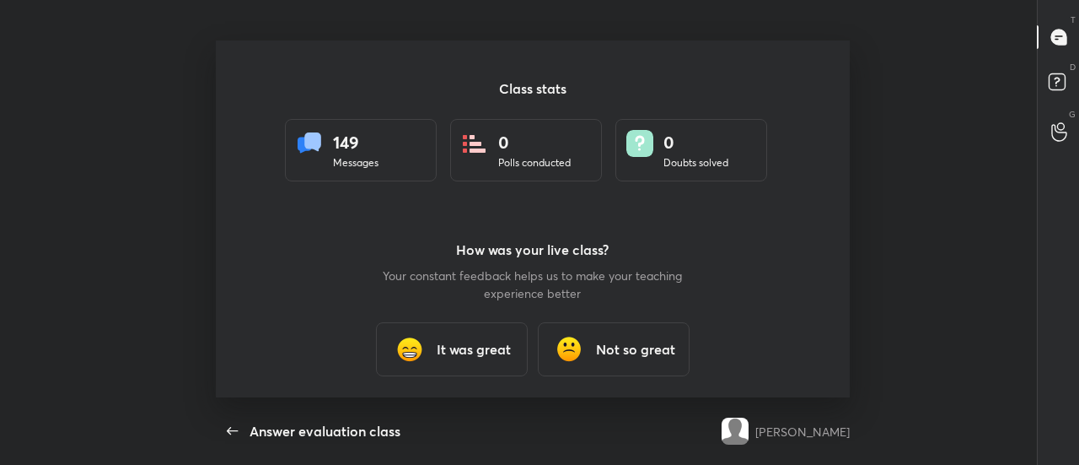
scroll to position [357, 1060]
click at [460, 347] on h3 "It was great" at bounding box center [474, 349] width 74 height 20
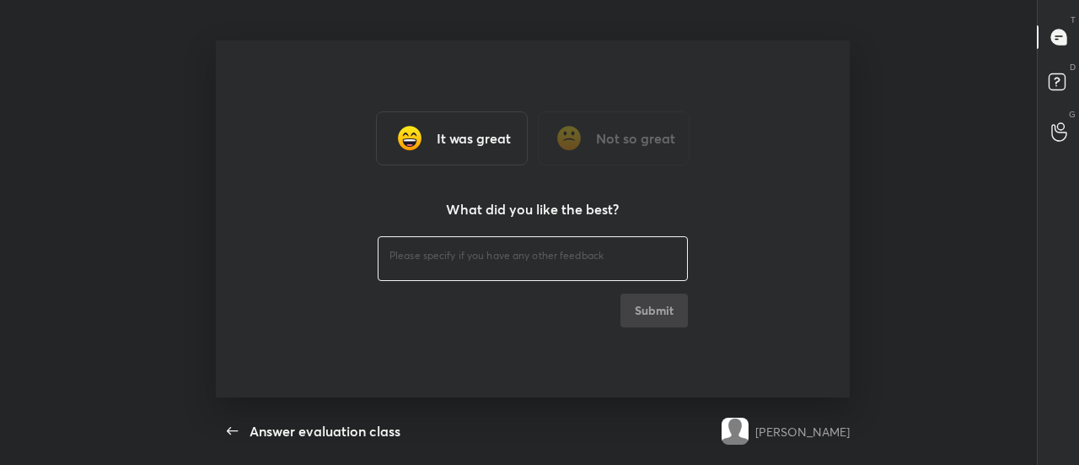
click at [438, 259] on textarea at bounding box center [533, 256] width 287 height 16
type textarea "Thanks"
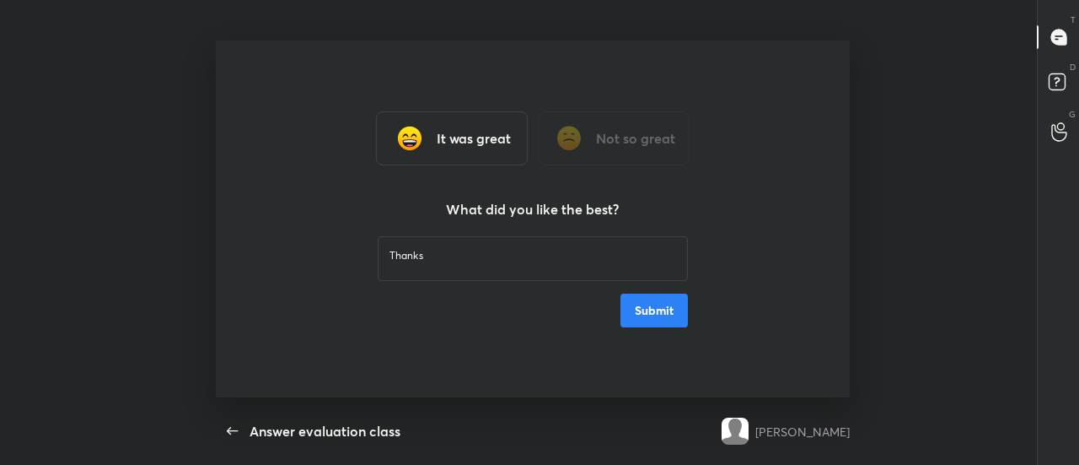
click at [666, 310] on button "Submit" at bounding box center [654, 310] width 67 height 34
